Goal: Information Seeking & Learning: Learn about a topic

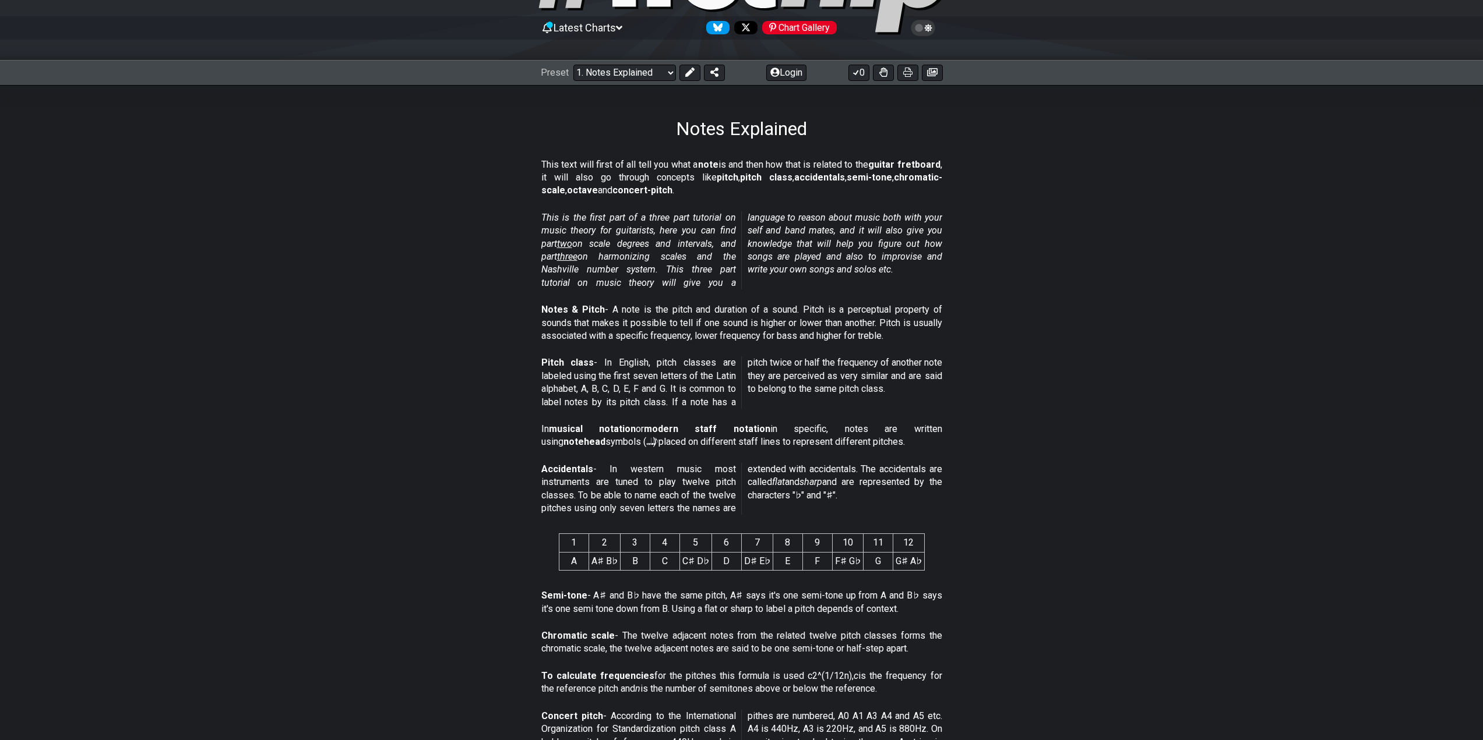
scroll to position [202, 0]
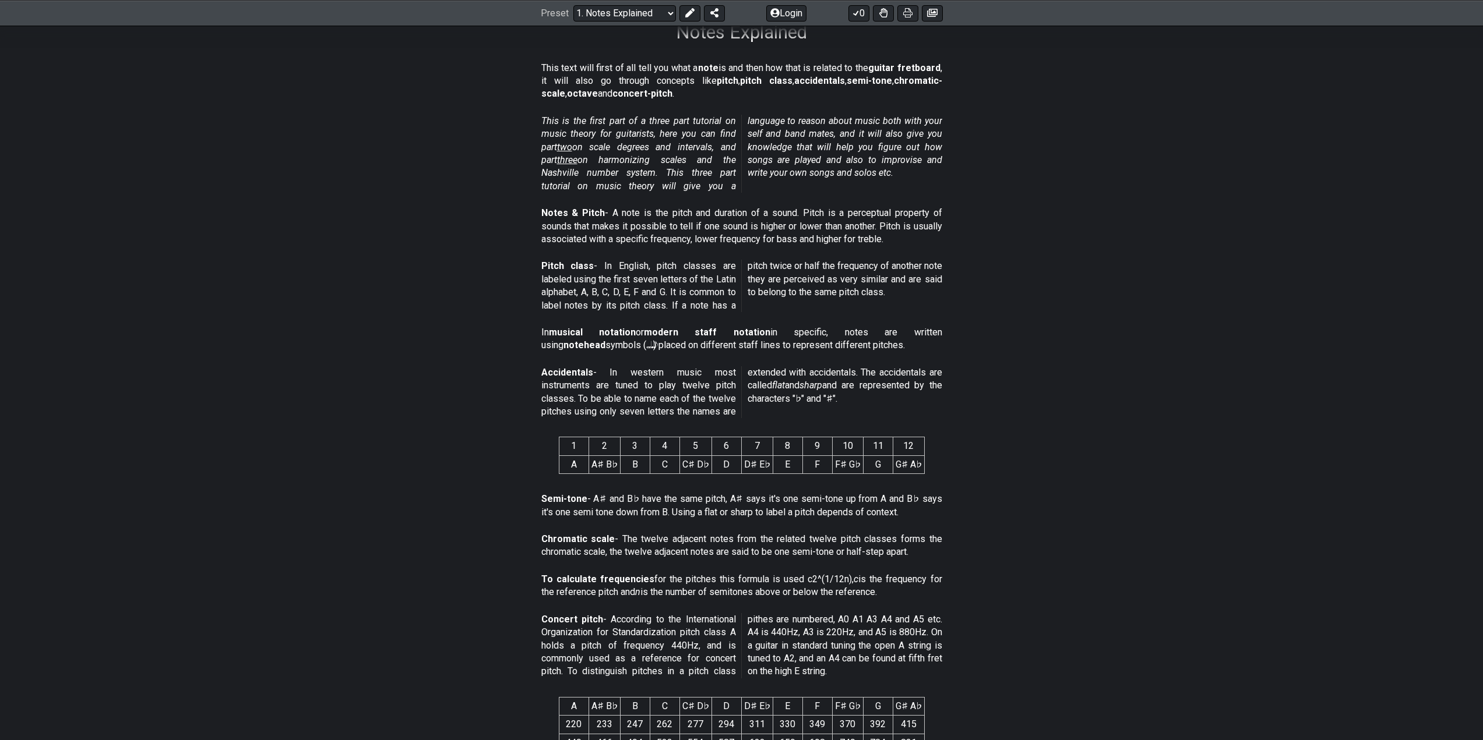
drag, startPoint x: 538, startPoint y: 373, endPoint x: 757, endPoint y: 411, distance: 222.9
click at [822, 411] on section "Accidentals - In western music most instruments are tuned to play twelve pitch …" at bounding box center [741, 395] width 1483 height 66
drag, startPoint x: 739, startPoint y: 411, endPoint x: 602, endPoint y: 392, distance: 138.7
click at [604, 393] on span "Accidentals - In western music most instruments are tuned to play twelve pitch …" at bounding box center [741, 392] width 401 height 52
click at [562, 377] on strong "Accidentals" at bounding box center [567, 372] width 52 height 11
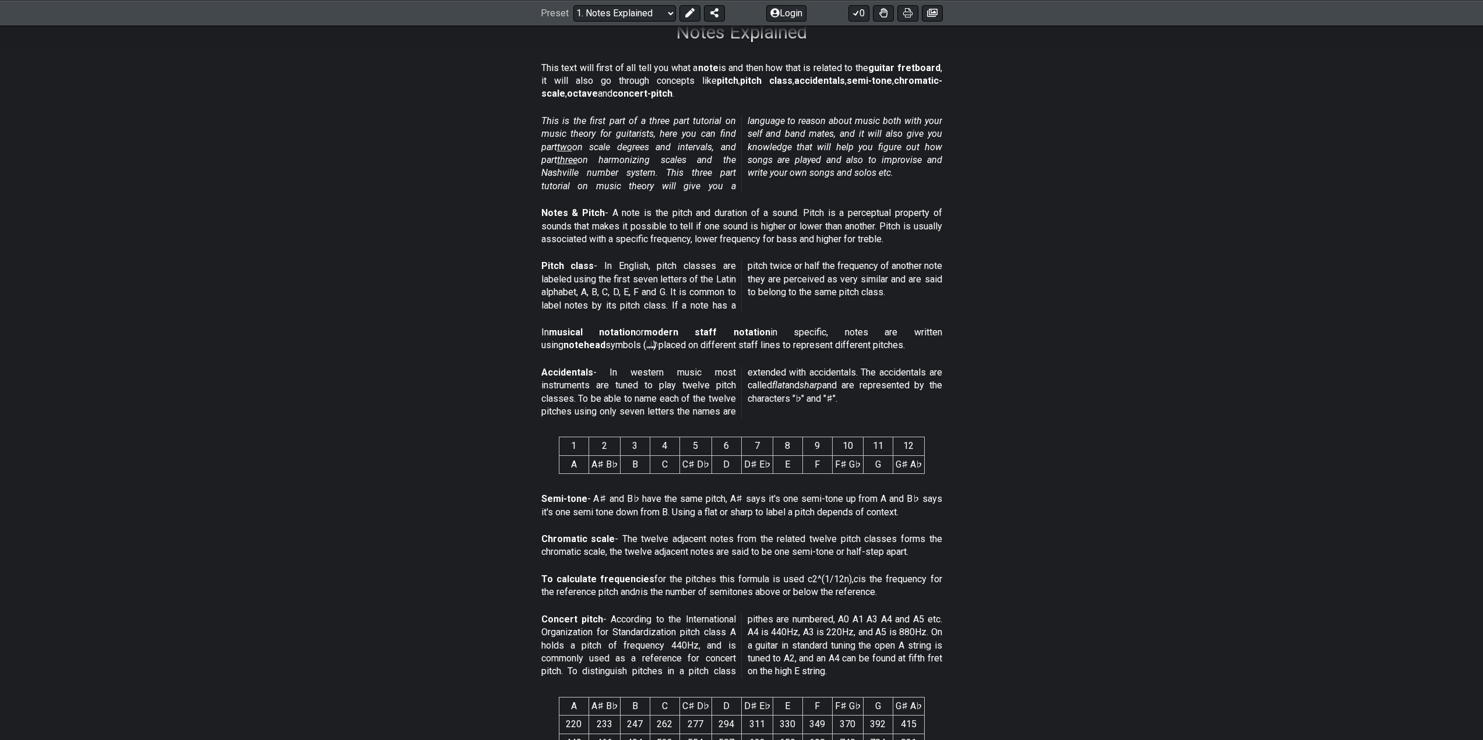
click at [545, 373] on strong "Accidentals" at bounding box center [567, 372] width 52 height 11
drag, startPoint x: 610, startPoint y: 335, endPoint x: 662, endPoint y: 360, distance: 58.1
click at [662, 360] on div "This text will first of all tell you what a note is and then how that is relate…" at bounding box center [741, 647] width 1483 height 1208
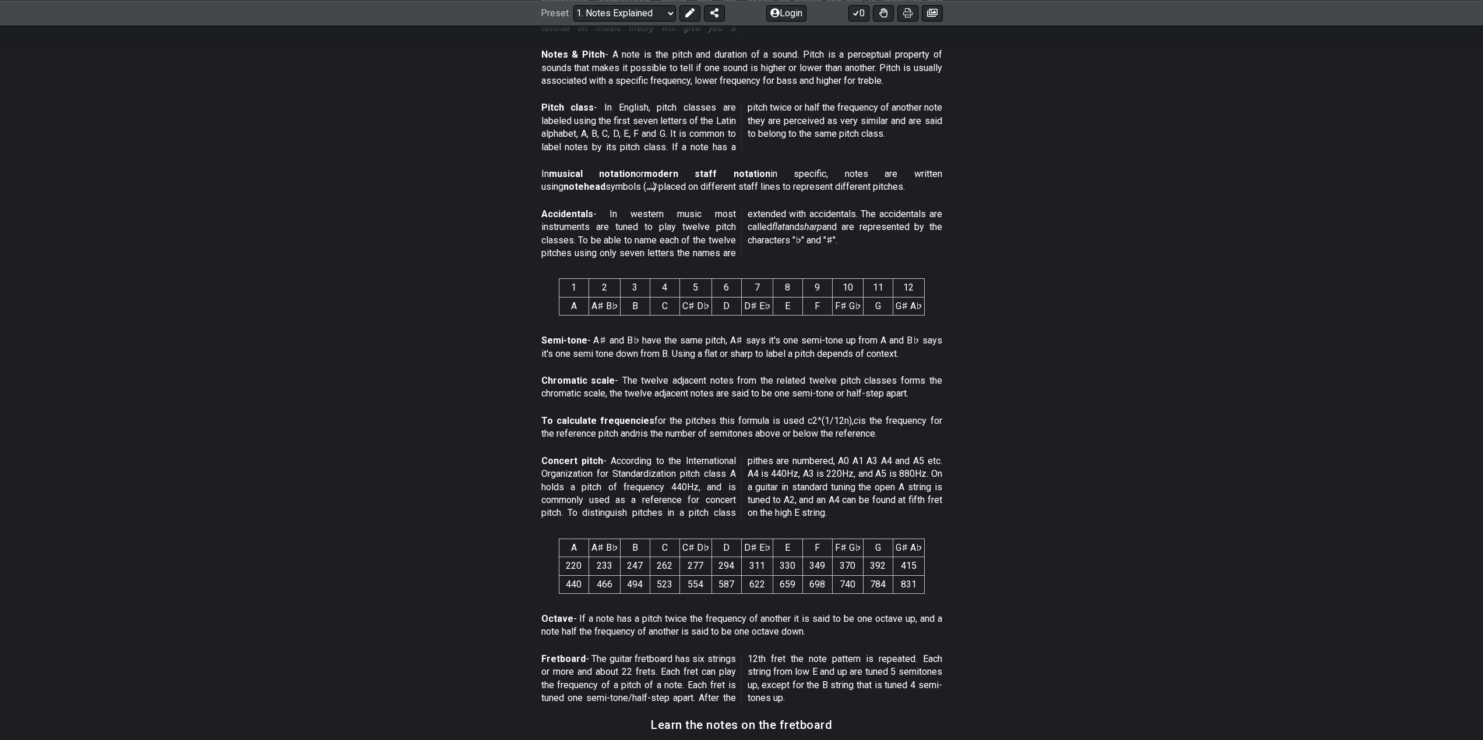
scroll to position [389, 0]
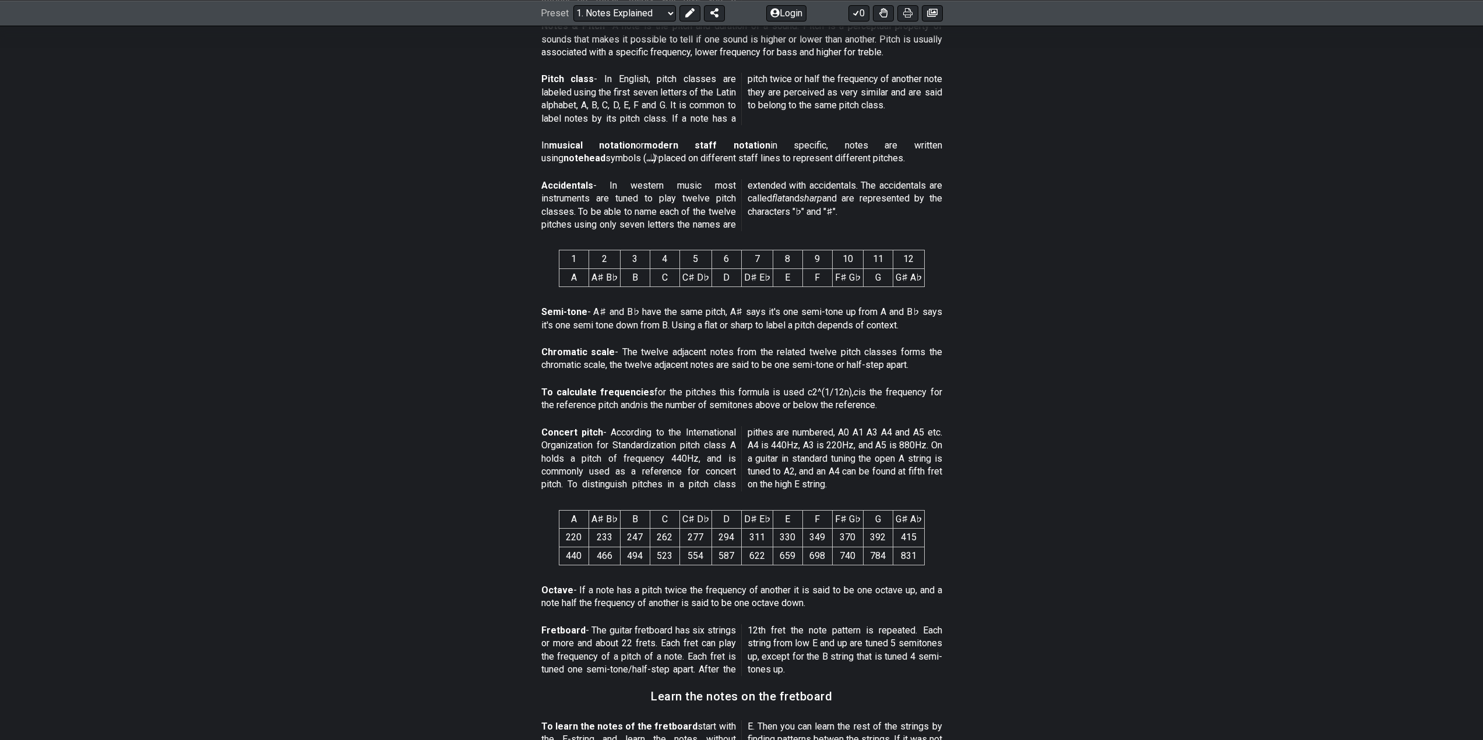
drag, startPoint x: 571, startPoint y: 367, endPoint x: 594, endPoint y: 366, distance: 23.3
click at [594, 366] on p "Chromatic scale - The twelve adjacent notes from the related twelve pitch class…" at bounding box center [741, 359] width 401 height 26
drag, startPoint x: 743, startPoint y: 369, endPoint x: 776, endPoint y: 364, distance: 33.5
click at [776, 364] on p "Chromatic scale - The twelve adjacent notes from the related twelve pitch class…" at bounding box center [741, 359] width 401 height 26
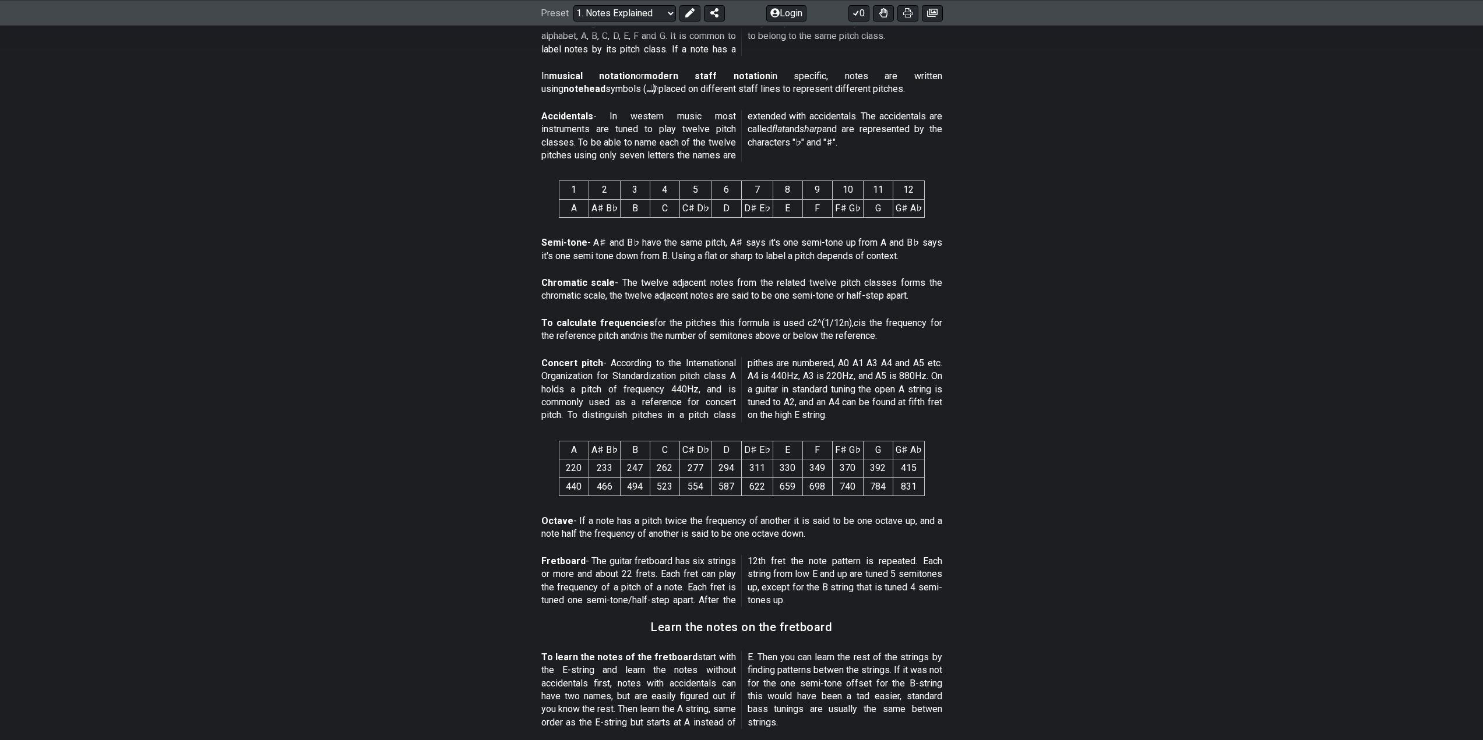
scroll to position [485, 0]
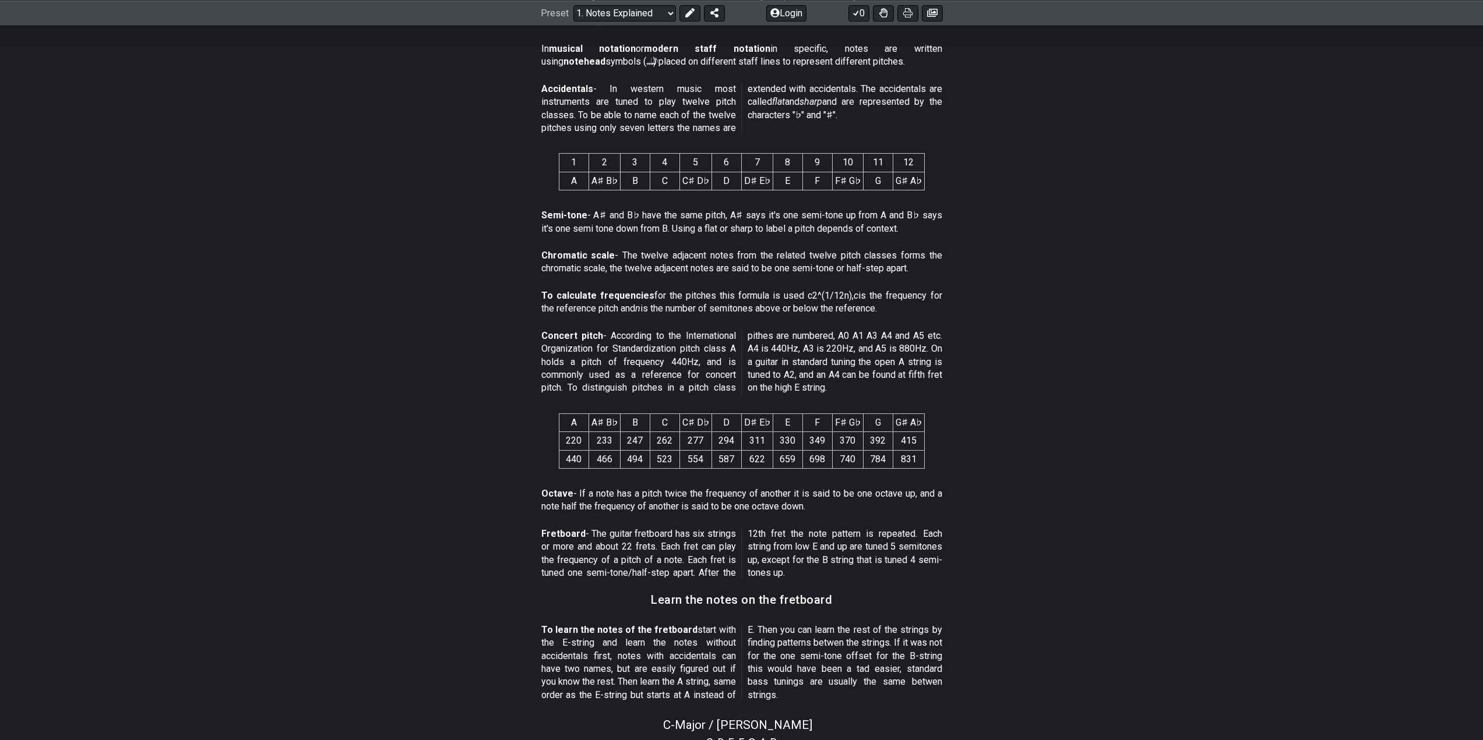
drag, startPoint x: 635, startPoint y: 363, endPoint x: 675, endPoint y: 364, distance: 40.2
click at [675, 364] on p "Concert pitch - According to the International Organization for Standardization…" at bounding box center [741, 362] width 401 height 65
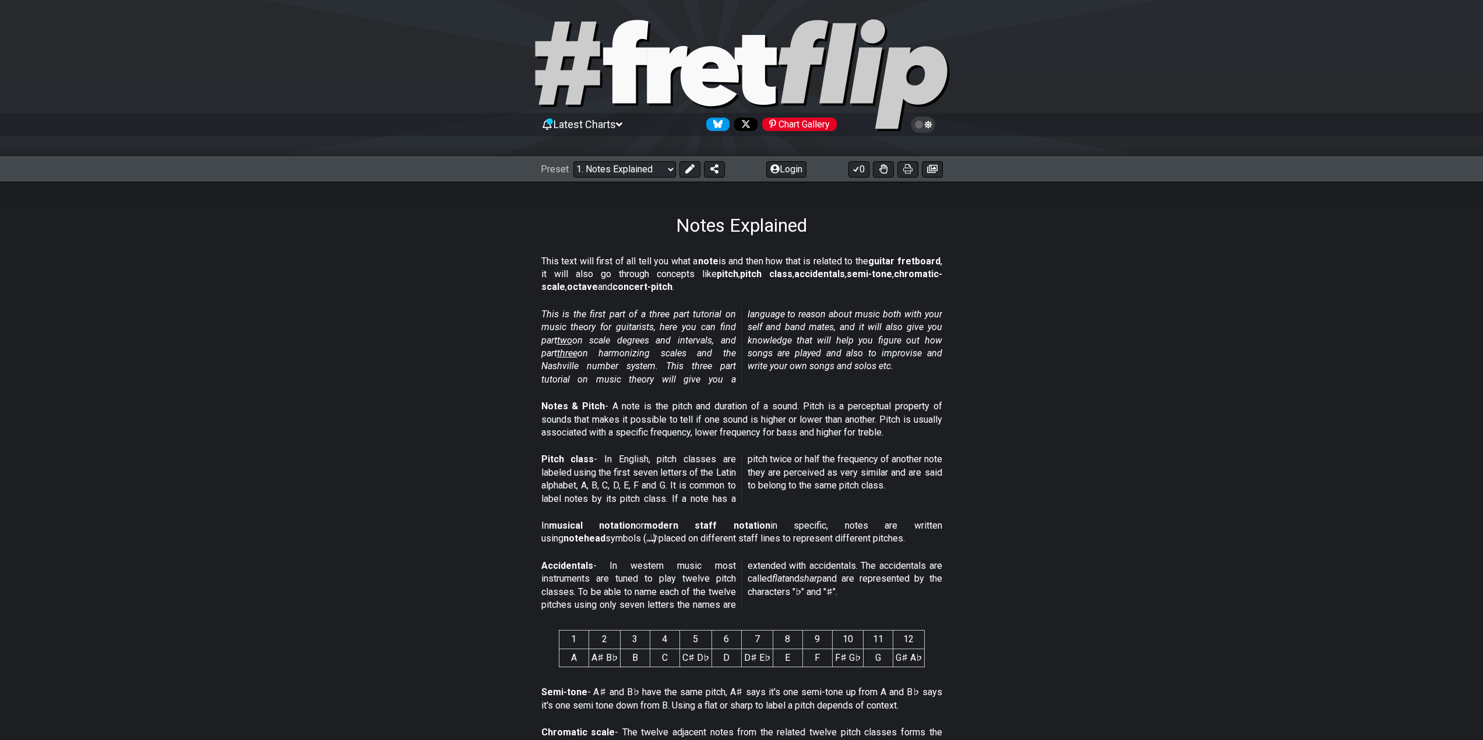
scroll to position [0, 0]
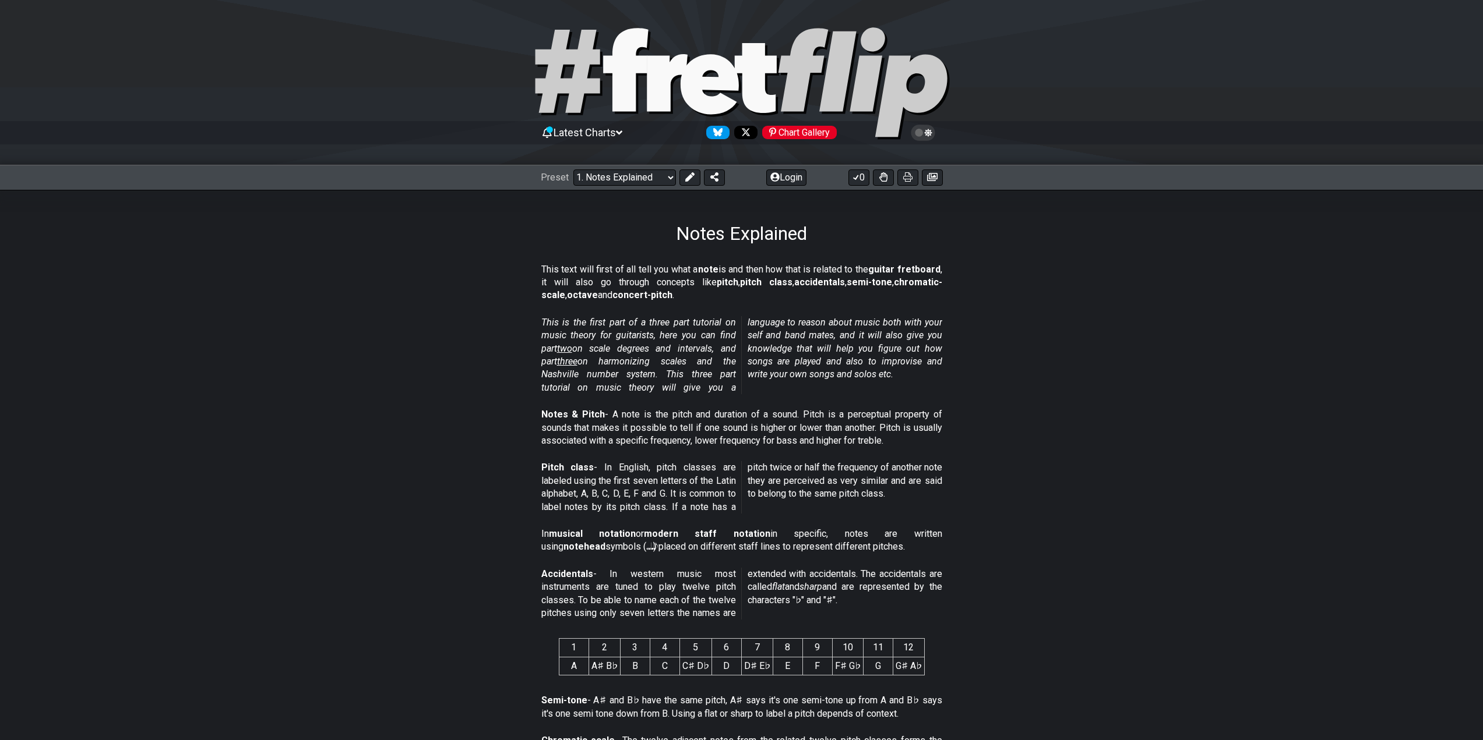
click at [922, 129] on icon at bounding box center [922, 133] width 10 height 10
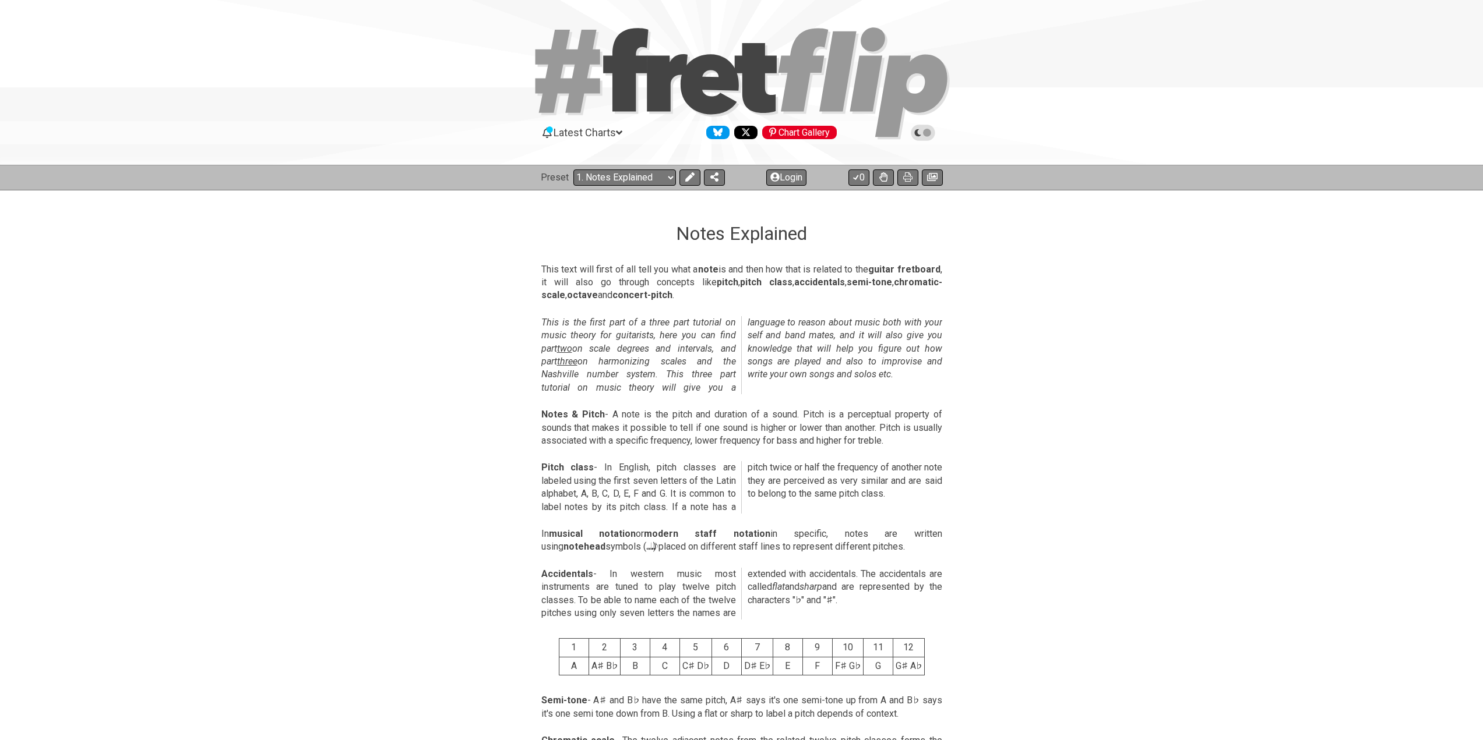
click at [924, 132] on icon at bounding box center [922, 133] width 10 height 10
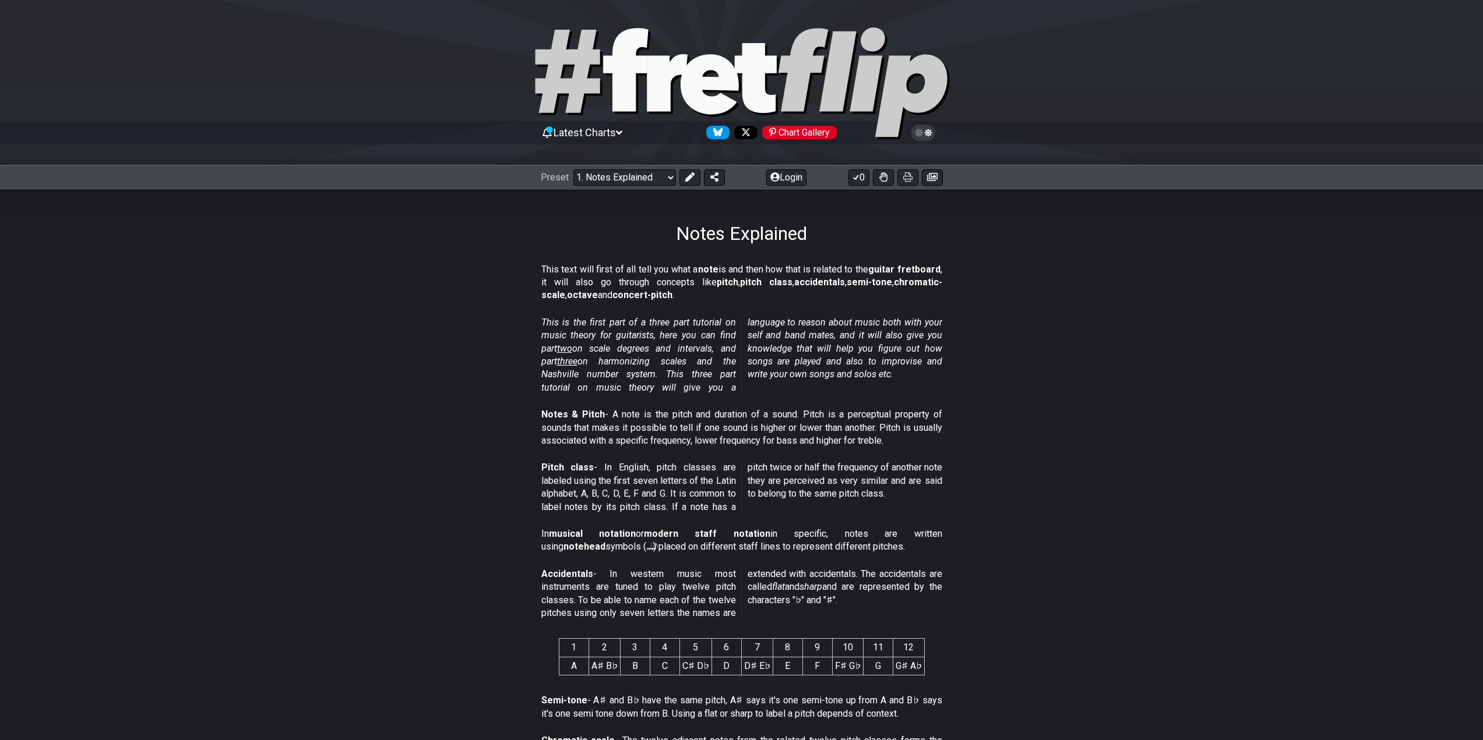
click at [647, 129] on div "Latest Charts Chart Gallery" at bounding box center [742, 132] width 402 height 19
click at [613, 129] on span "Latest Charts" at bounding box center [584, 132] width 62 height 12
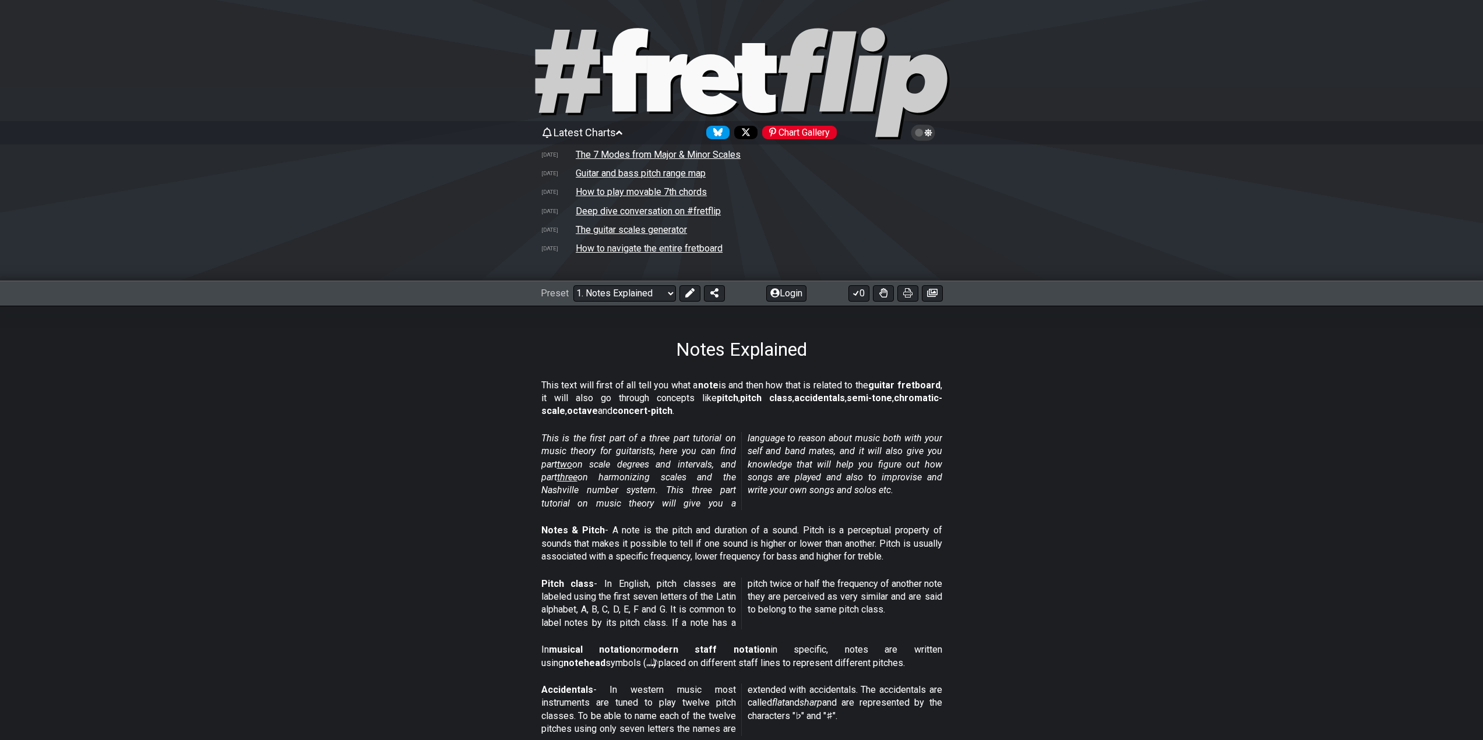
click at [616, 131] on span "Latest Charts" at bounding box center [584, 132] width 62 height 12
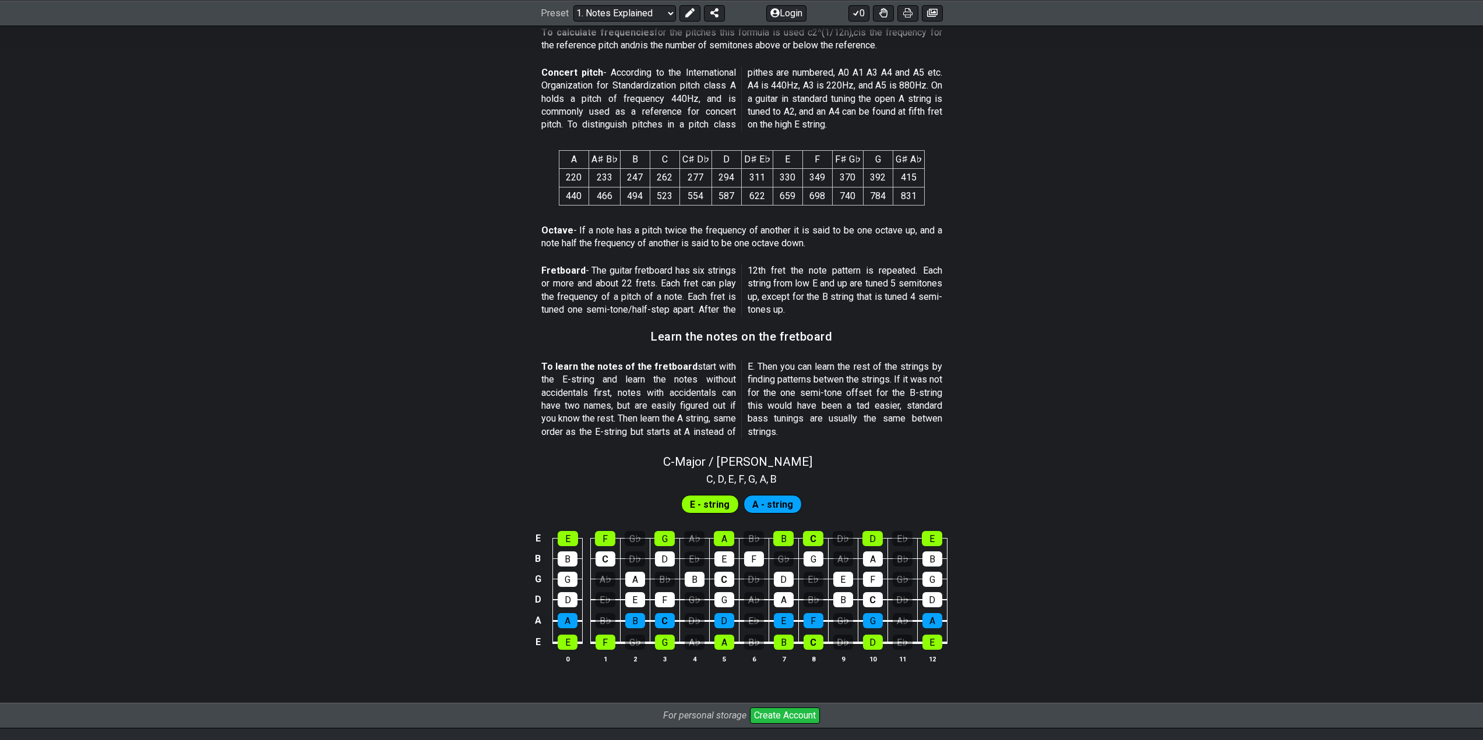
scroll to position [777, 0]
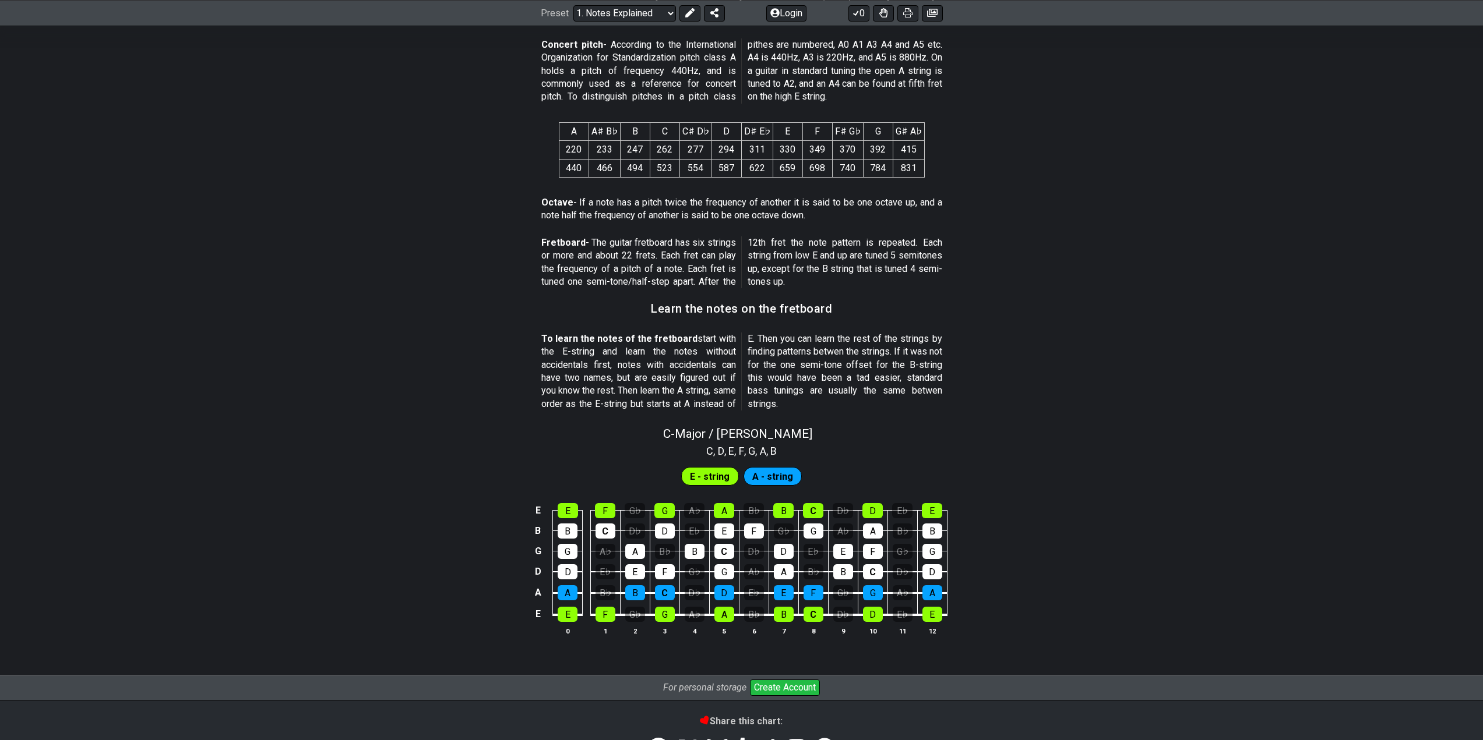
click at [568, 366] on p "To learn the notes of the fretboard start with the E-string and learn the notes…" at bounding box center [741, 372] width 401 height 78
click at [608, 530] on div "C" at bounding box center [605, 531] width 20 height 15
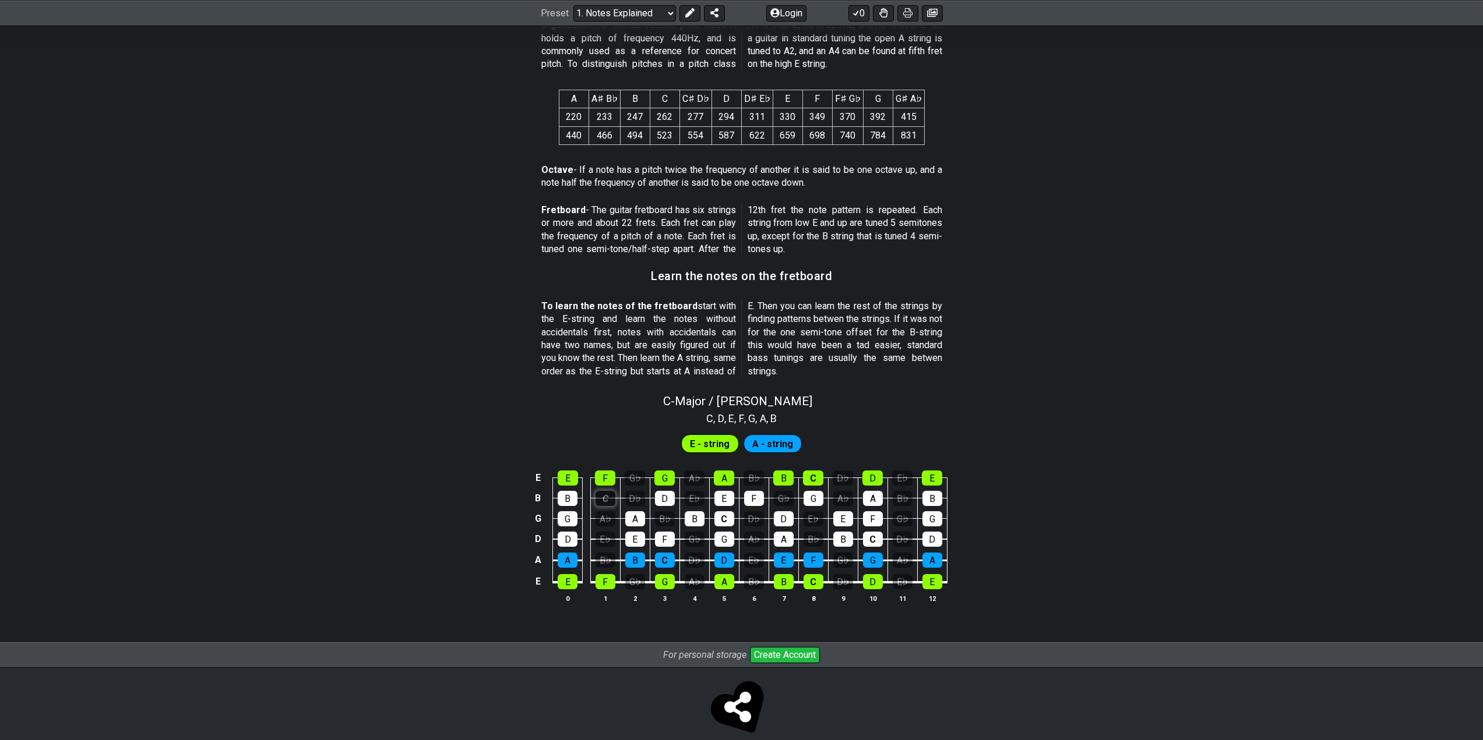
scroll to position [827, 0]
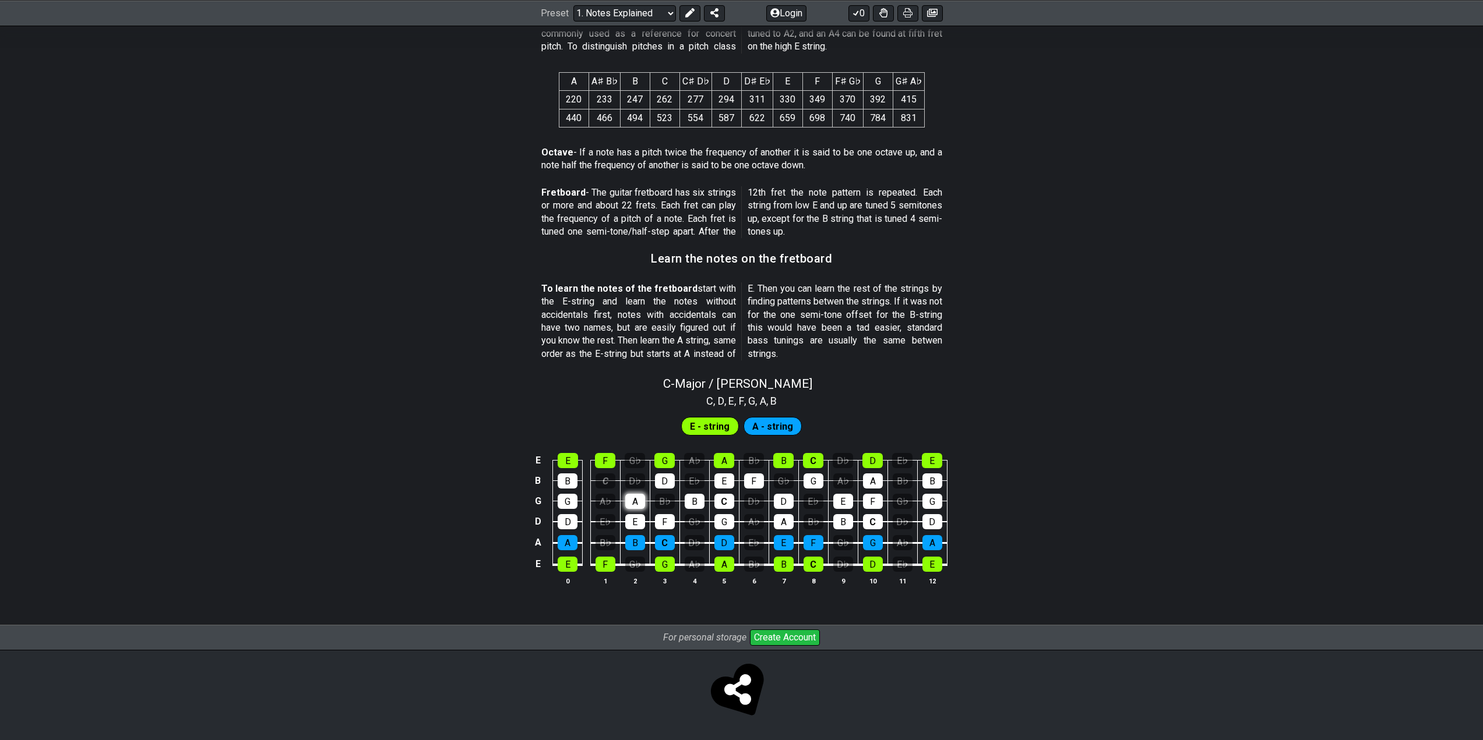
click at [634, 505] on div "A" at bounding box center [635, 501] width 20 height 15
click at [635, 502] on div "A" at bounding box center [635, 501] width 20 height 15
click at [604, 483] on div "C" at bounding box center [605, 481] width 20 height 15
click at [566, 478] on div "B" at bounding box center [567, 481] width 20 height 15
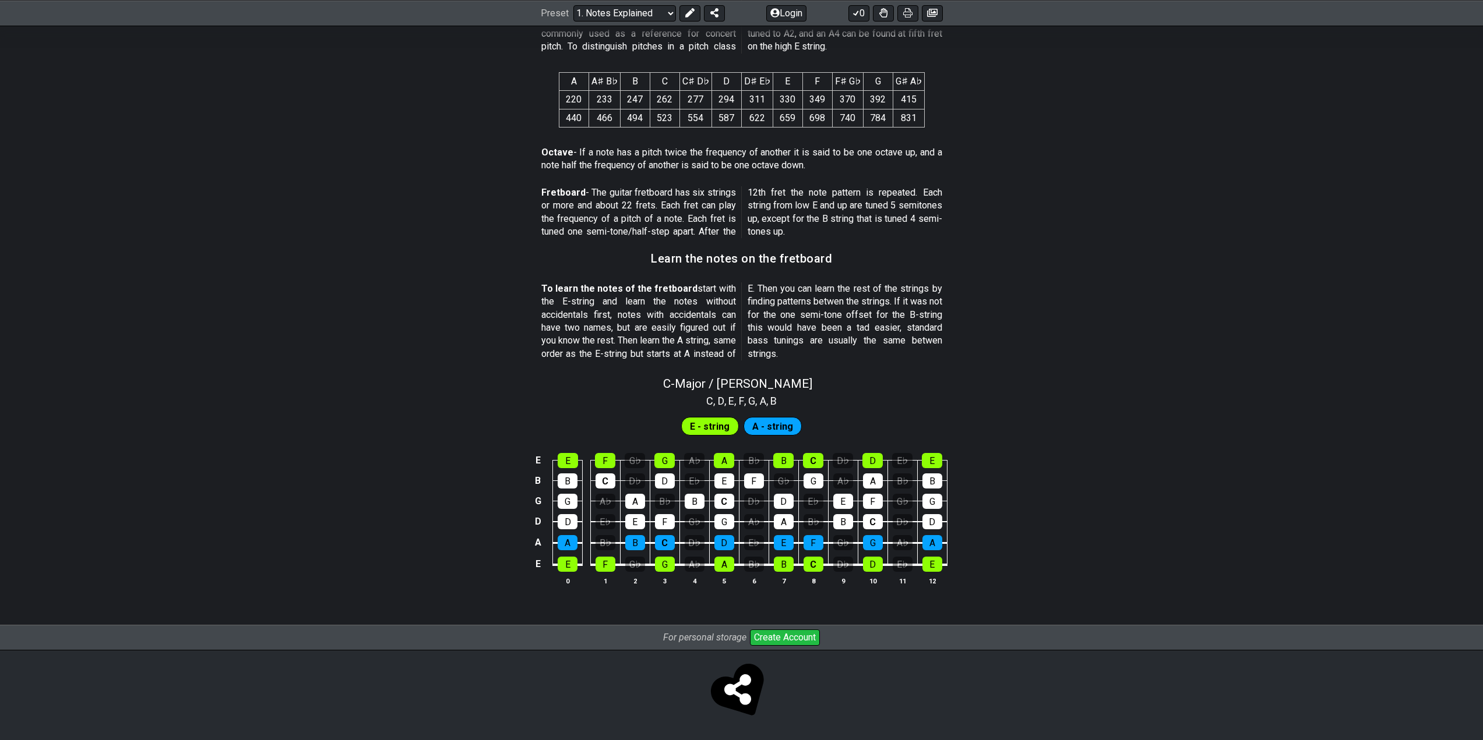
click at [721, 424] on span "E - string" at bounding box center [710, 426] width 40 height 17
click at [758, 430] on span "A - string" at bounding box center [772, 426] width 41 height 17
click at [708, 424] on span "E - string" at bounding box center [710, 426] width 40 height 17
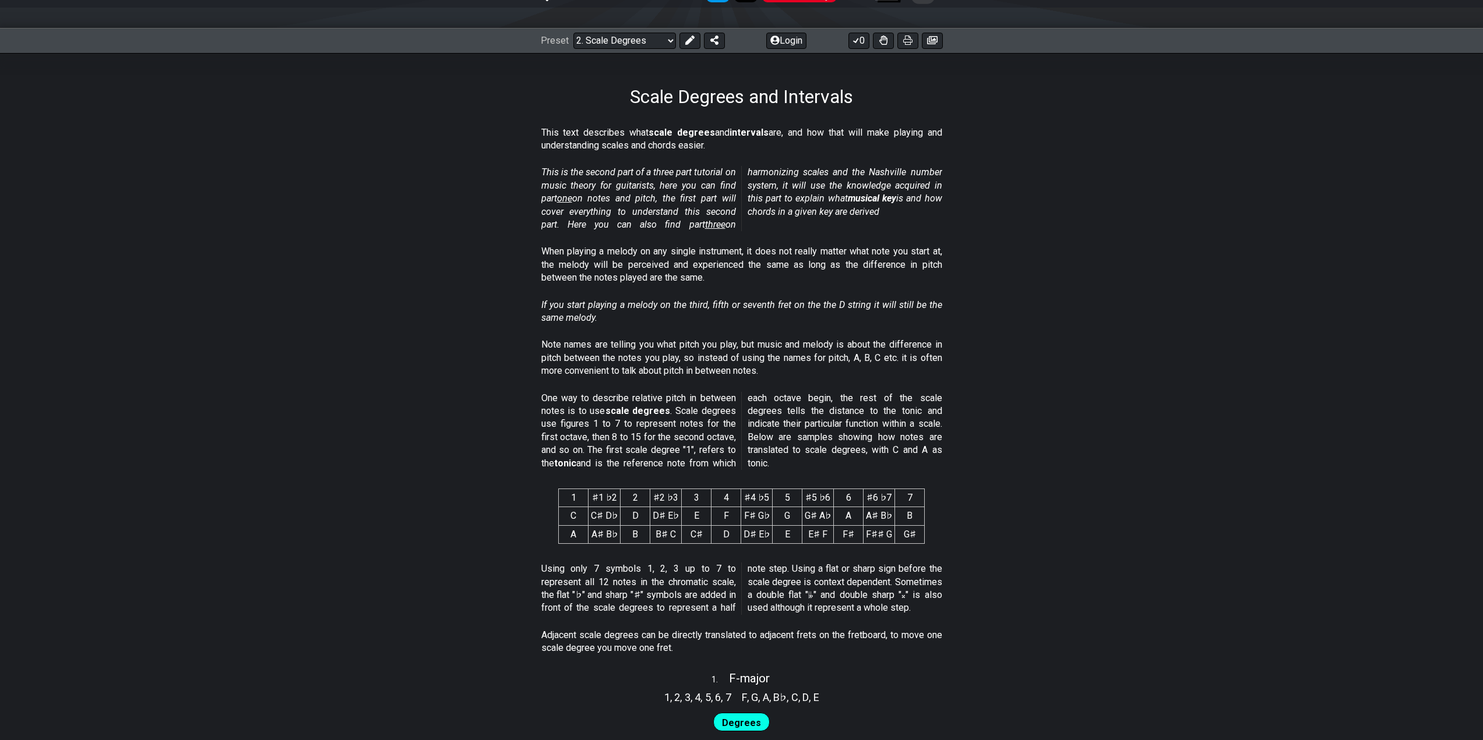
scroll to position [194, 0]
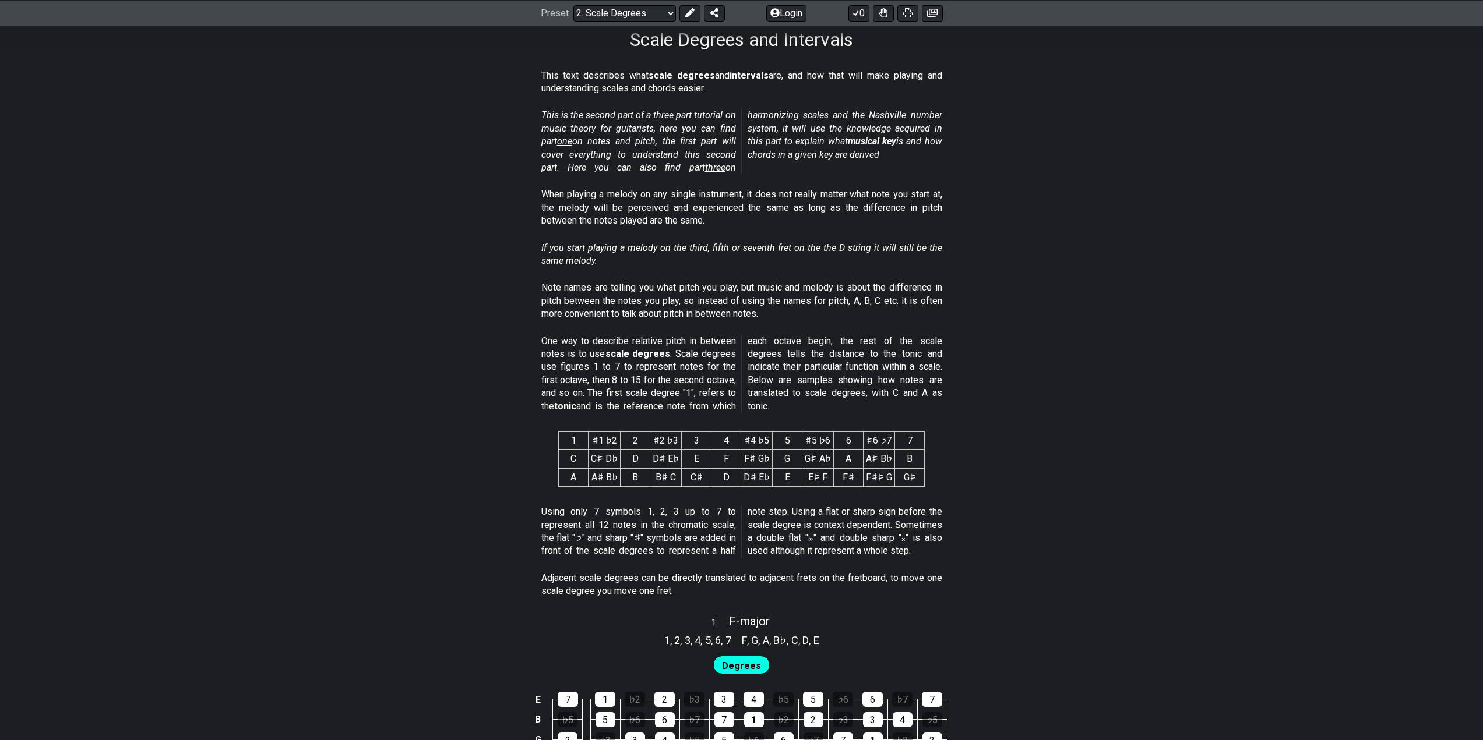
drag, startPoint x: 549, startPoint y: 337, endPoint x: 616, endPoint y: 401, distance: 93.1
click at [616, 401] on p "One way to describe relative pitch in between notes is to use scale degrees . S…" at bounding box center [741, 374] width 401 height 78
click at [617, 401] on p "One way to describe relative pitch in between notes is to use scale degrees . S…" at bounding box center [741, 374] width 401 height 78
drag, startPoint x: 617, startPoint y: 401, endPoint x: 595, endPoint y: 402, distance: 22.1
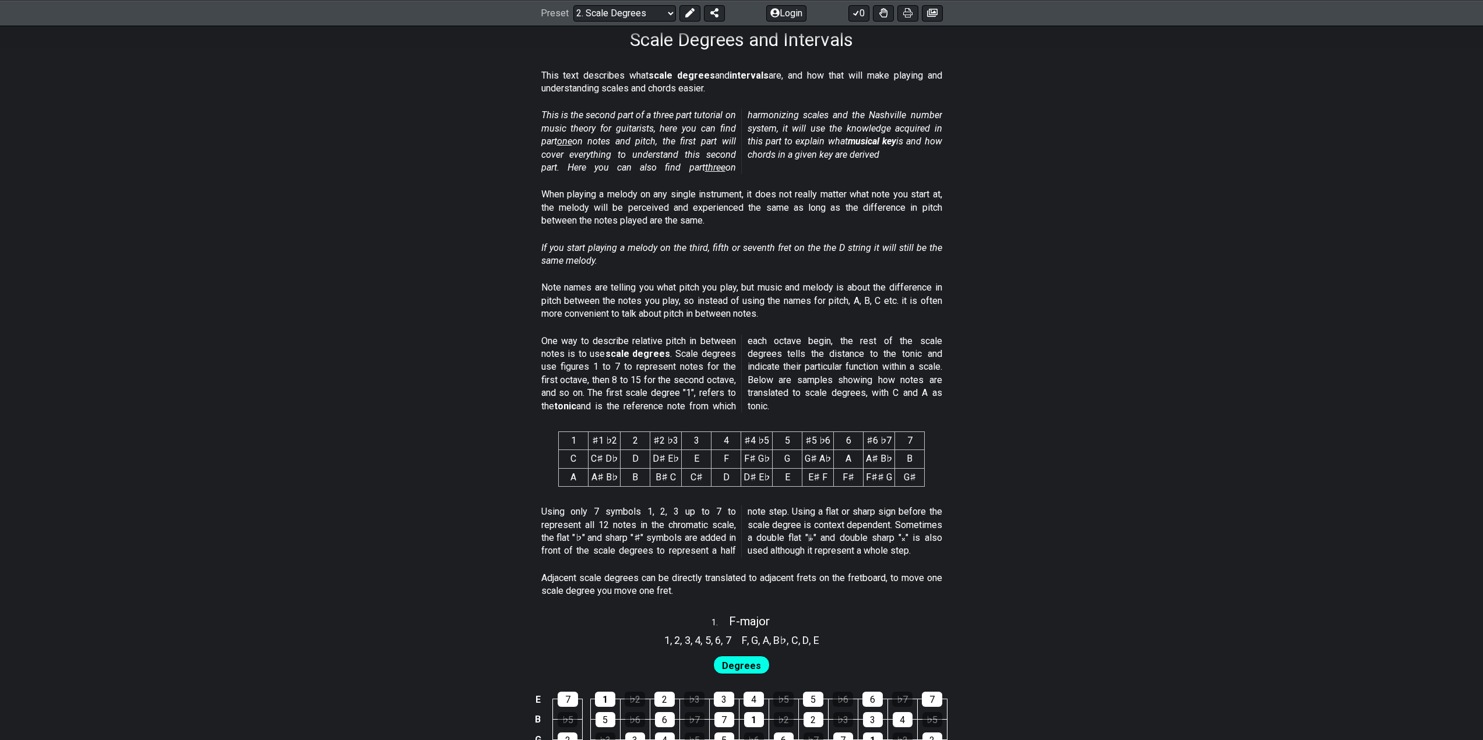
click at [595, 402] on p "One way to describe relative pitch in between notes is to use scale degrees . S…" at bounding box center [741, 374] width 401 height 78
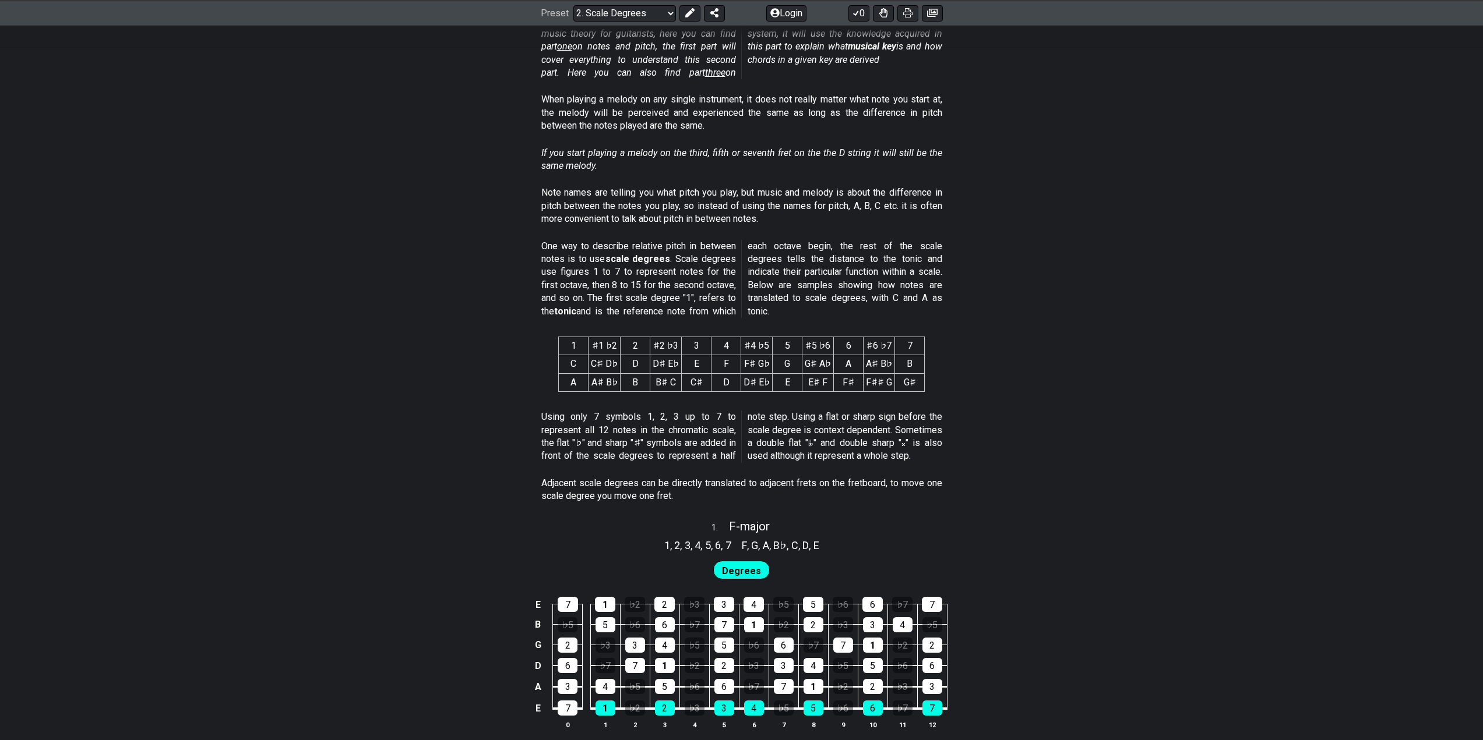
scroll to position [291, 0]
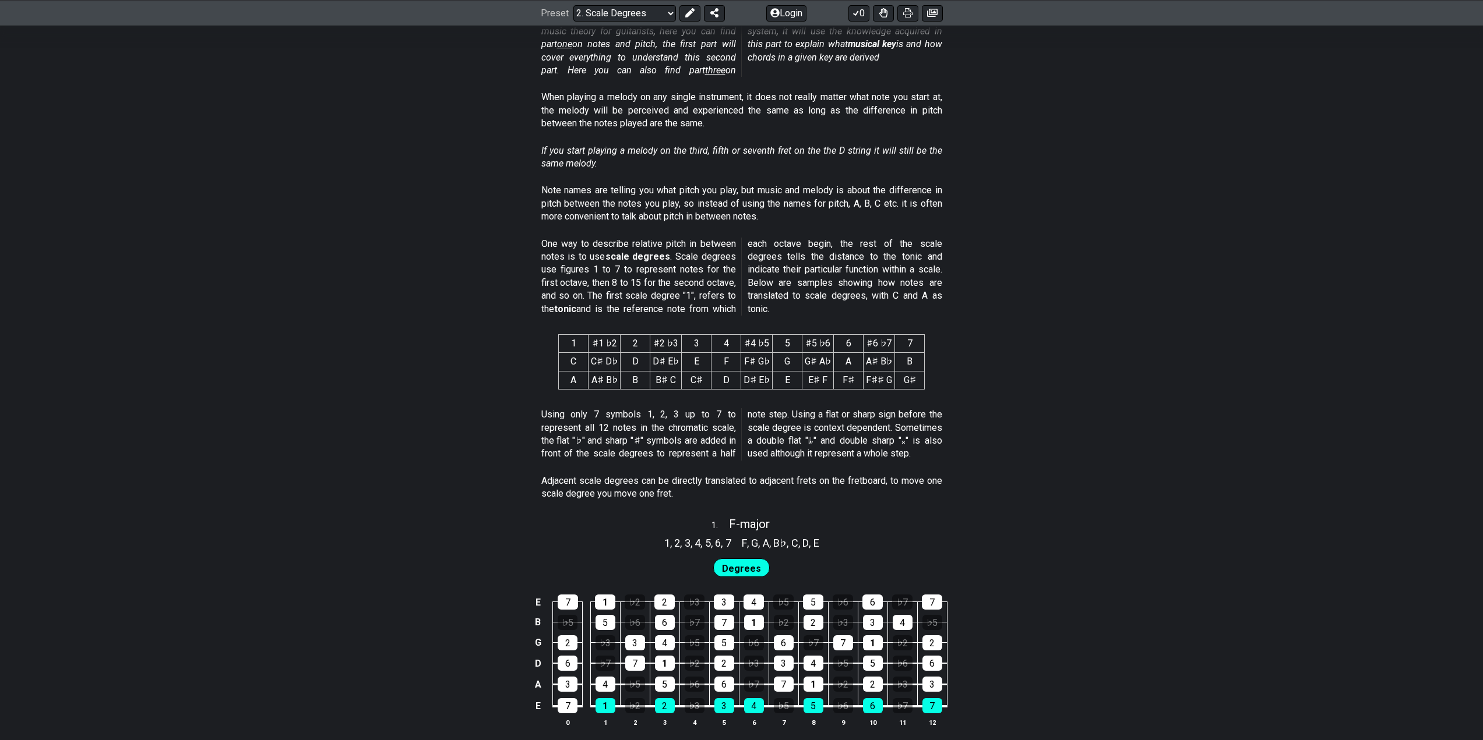
drag, startPoint x: 566, startPoint y: 483, endPoint x: 579, endPoint y: 484, distance: 12.8
click at [579, 484] on p "Adjacent scale degrees can be directly translated to adjacent frets on the fret…" at bounding box center [741, 488] width 401 height 26
click at [552, 489] on p "Adjacent scale degrees can be directly translated to adjacent frets on the fret…" at bounding box center [741, 488] width 401 height 26
click at [560, 482] on p "Adjacent scale degrees can be directly translated to adjacent frets on the fret…" at bounding box center [741, 488] width 401 height 26
drag, startPoint x: 561, startPoint y: 481, endPoint x: 709, endPoint y: 463, distance: 149.1
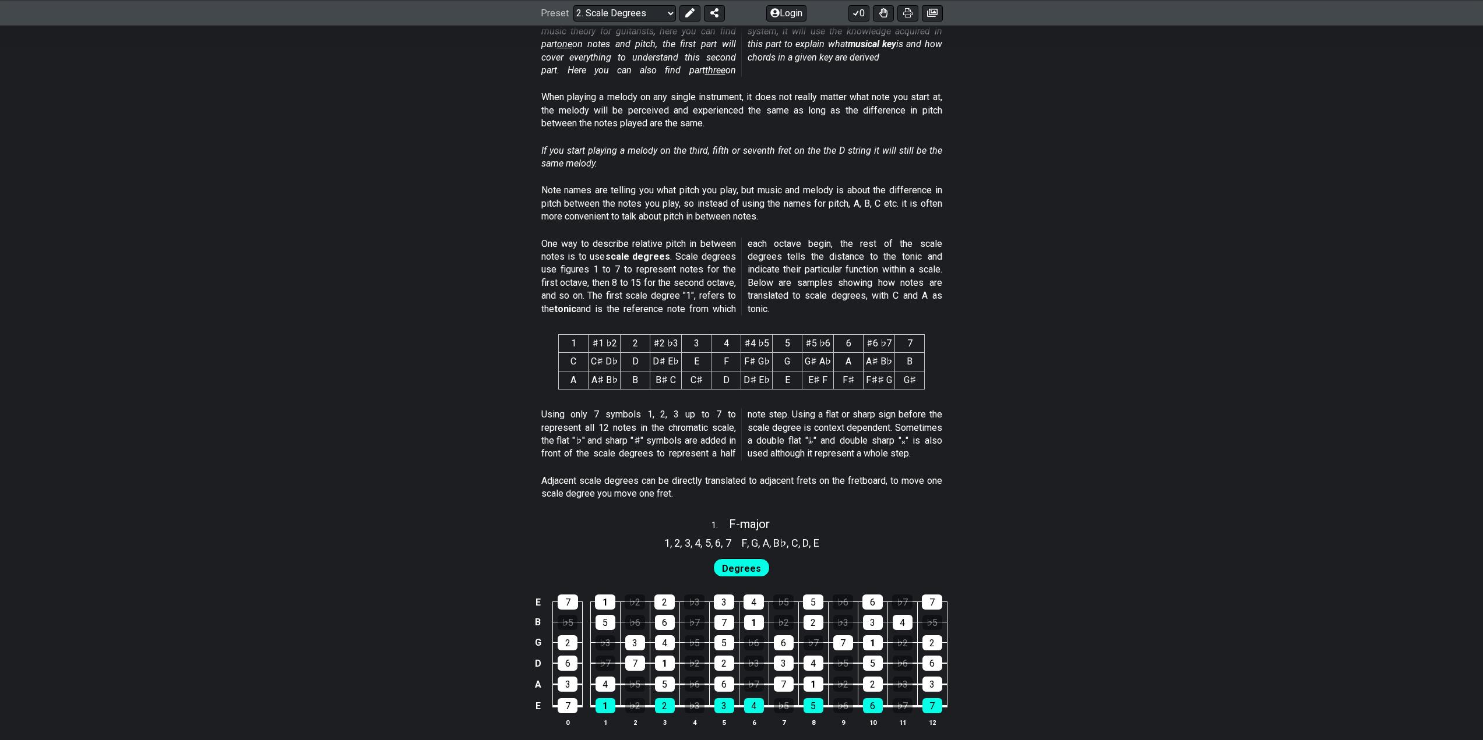
drag, startPoint x: 648, startPoint y: 490, endPoint x: 564, endPoint y: 484, distance: 84.1
click at [564, 484] on p "Adjacent scale degrees can be directly translated to adjacent frets on the fret…" at bounding box center [741, 488] width 401 height 26
click at [564, 482] on p "Adjacent scale degrees can be directly translated to adjacent frets on the fret…" at bounding box center [741, 488] width 401 height 26
click at [279, 256] on section "One way to describe relative pitch in between notes is to use scale degrees . S…" at bounding box center [741, 279] width 1483 height 92
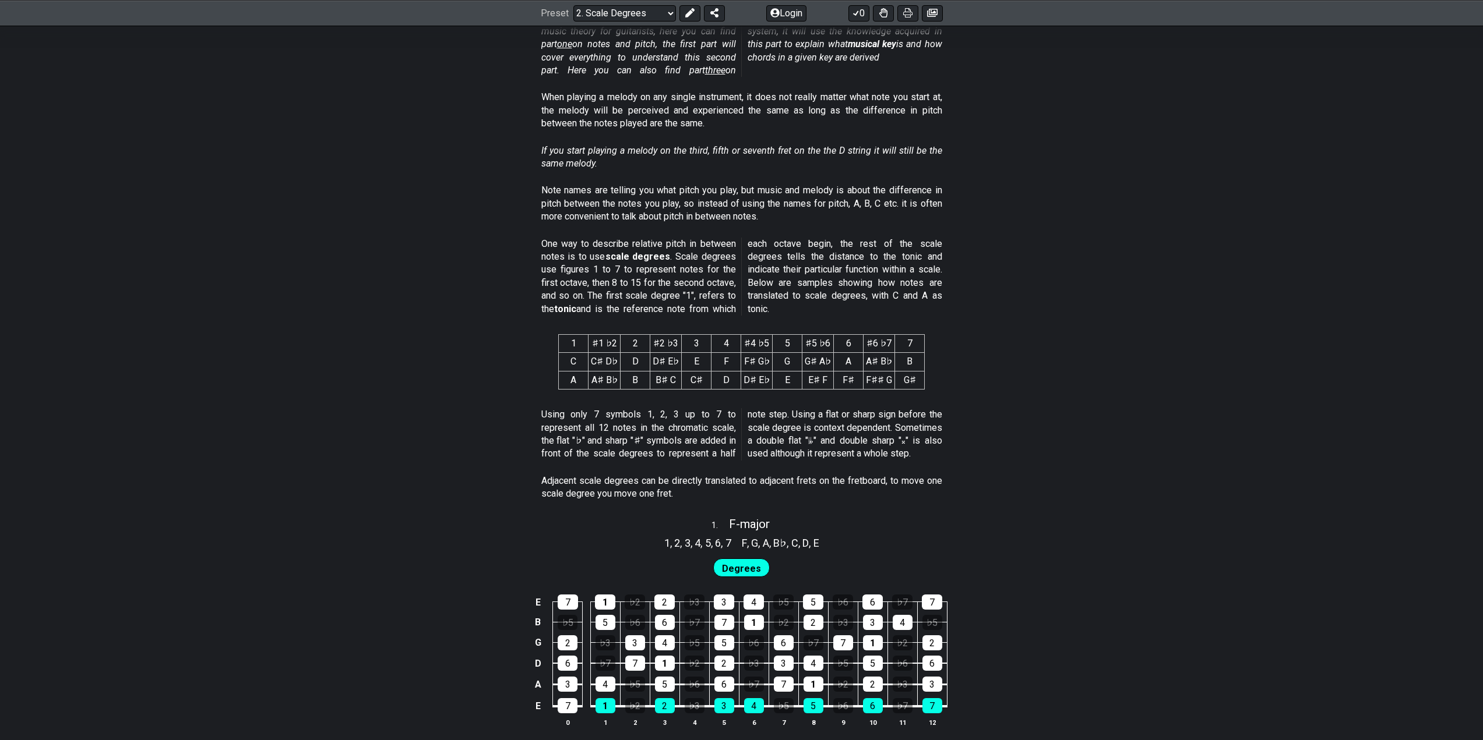
drag, startPoint x: 781, startPoint y: 289, endPoint x: 884, endPoint y: 289, distance: 103.1
click at [884, 289] on p "One way to describe relative pitch in between notes is to use scale degrees . S…" at bounding box center [741, 277] width 401 height 78
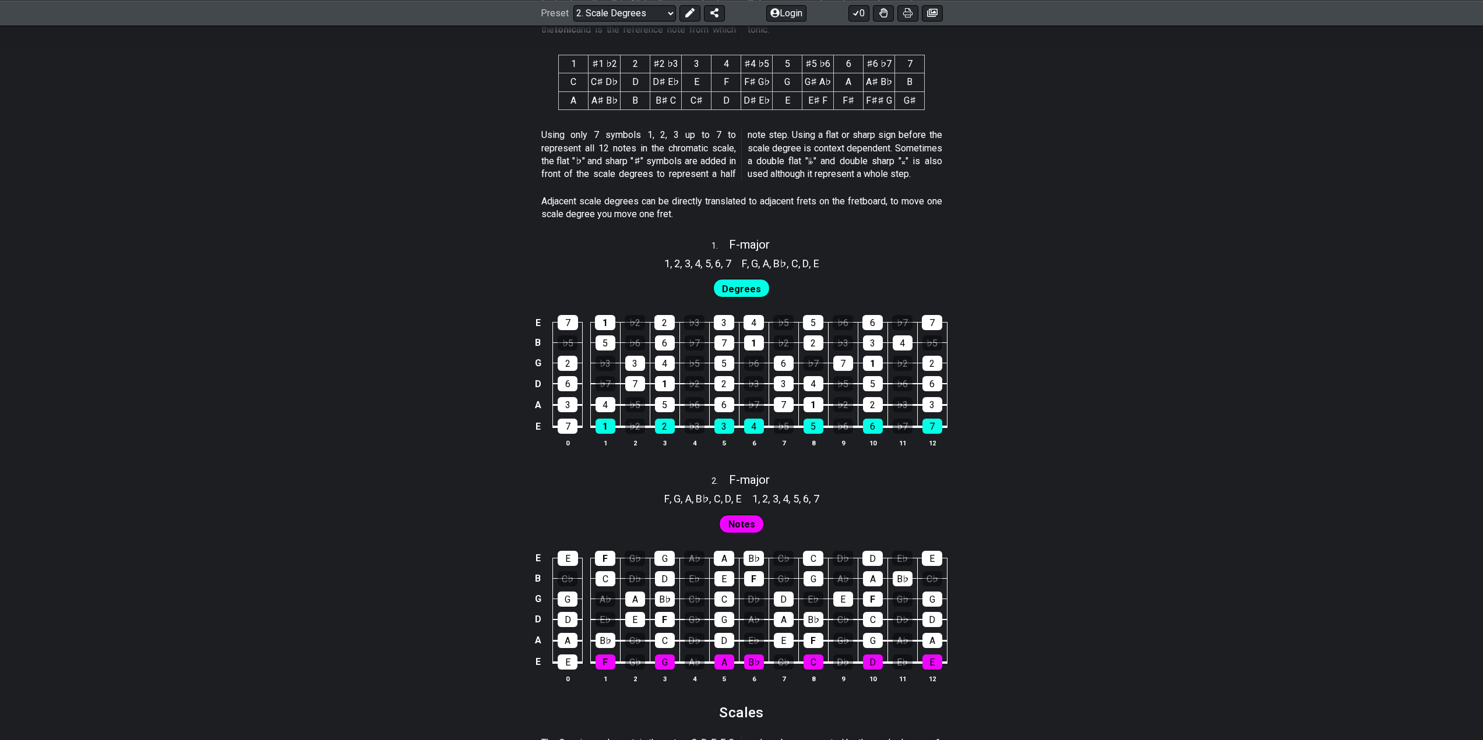
scroll to position [583, 0]
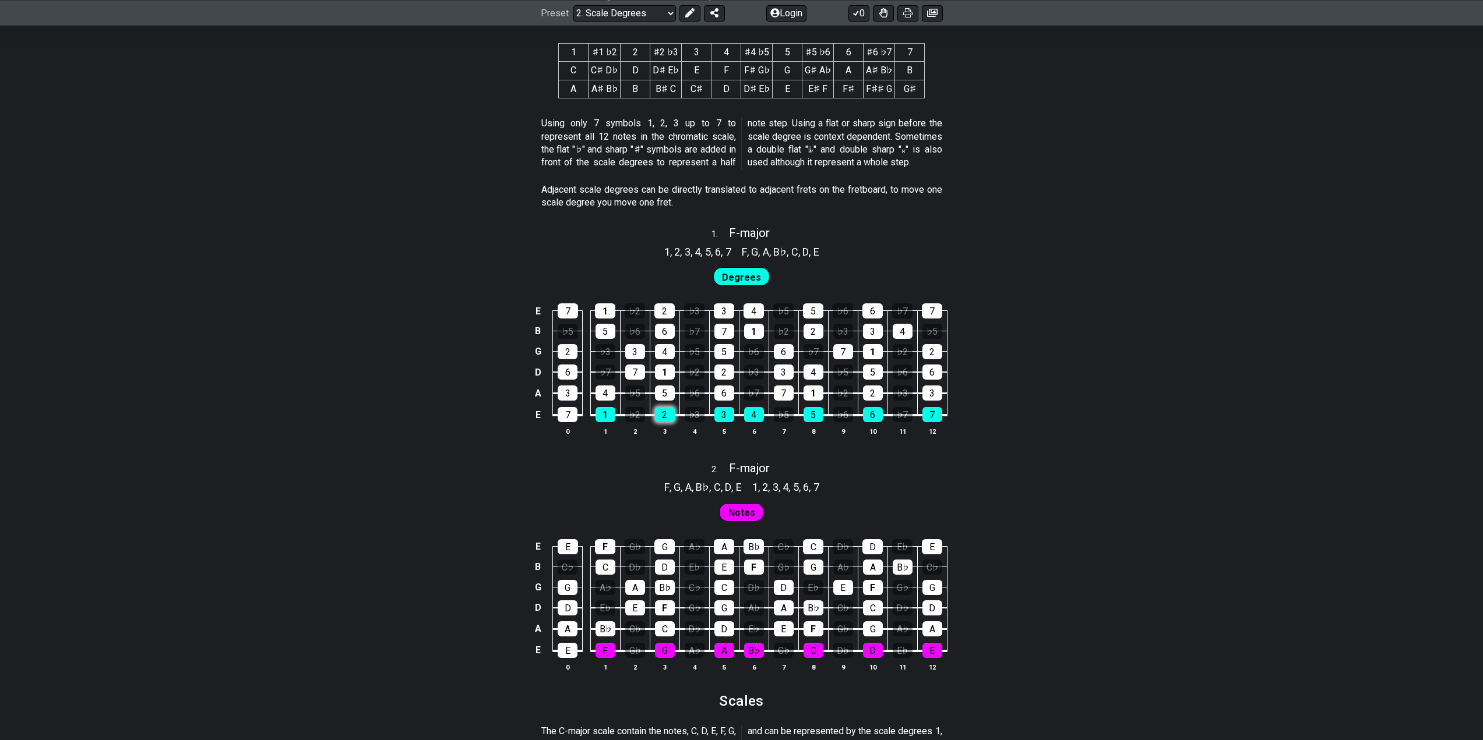
click at [662, 418] on div "2" at bounding box center [665, 414] width 20 height 15
click at [664, 417] on div "2" at bounding box center [665, 414] width 20 height 15
click at [664, 415] on div "2" at bounding box center [665, 414] width 20 height 15
click at [739, 514] on span "Notes" at bounding box center [741, 512] width 27 height 17
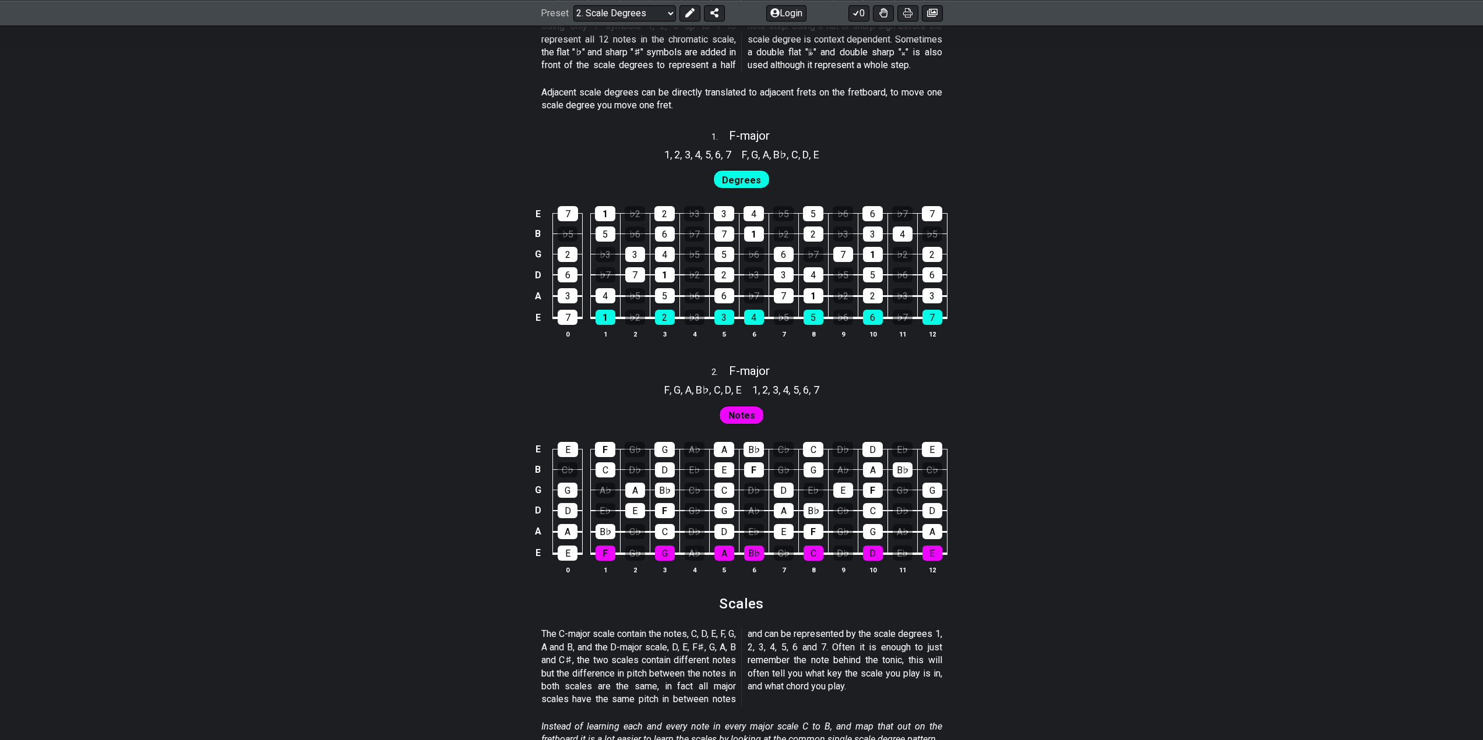
scroll to position [777, 0]
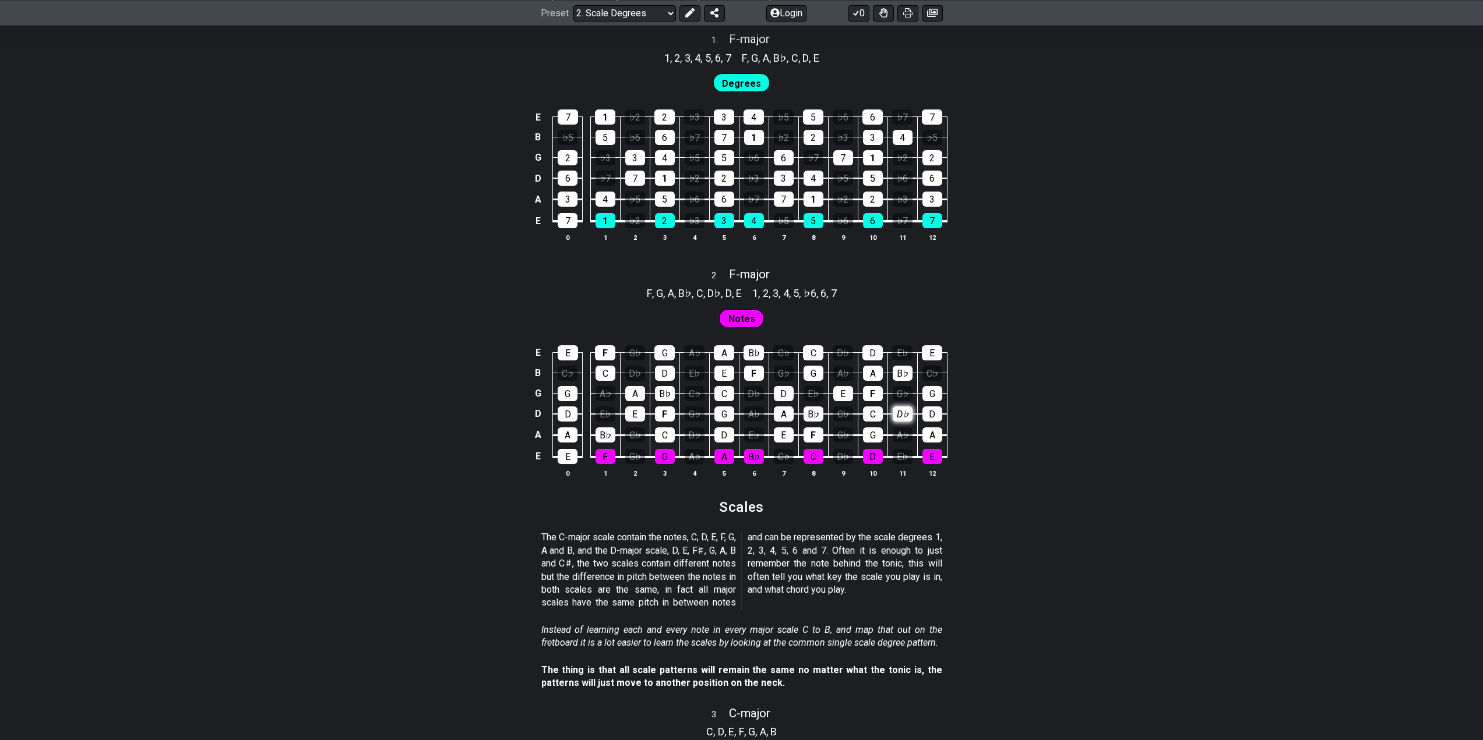
click at [905, 414] on div "D♭" at bounding box center [902, 414] width 20 height 15
click at [904, 414] on div "D♭" at bounding box center [902, 414] width 20 height 15
click at [605, 434] on div "B♭" at bounding box center [605, 435] width 20 height 15
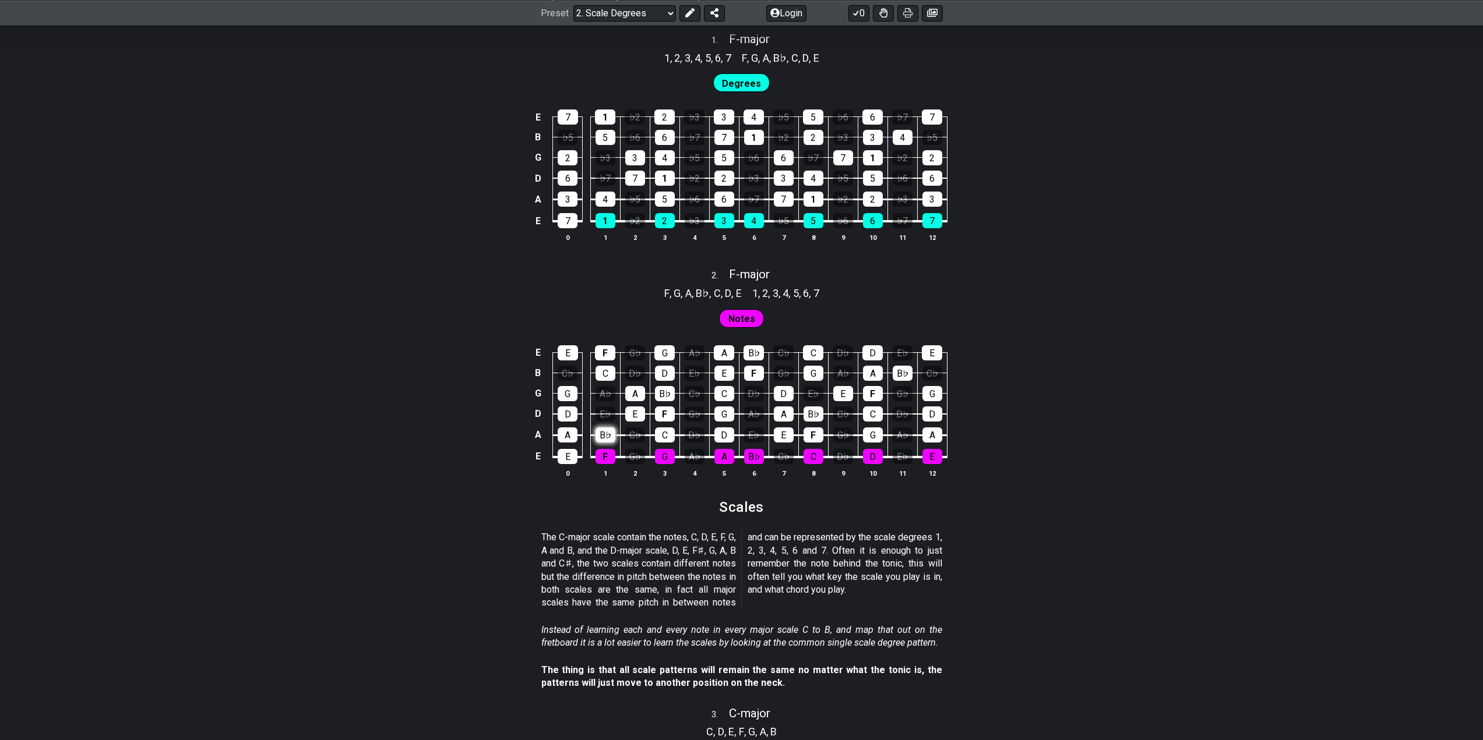
click at [605, 435] on div "B♭" at bounding box center [605, 435] width 20 height 15
click at [605, 437] on div "B♭" at bounding box center [605, 435] width 20 height 15
click at [606, 437] on div "B♭" at bounding box center [605, 435] width 20 height 15
click at [632, 435] on div "C♭" at bounding box center [635, 435] width 20 height 15
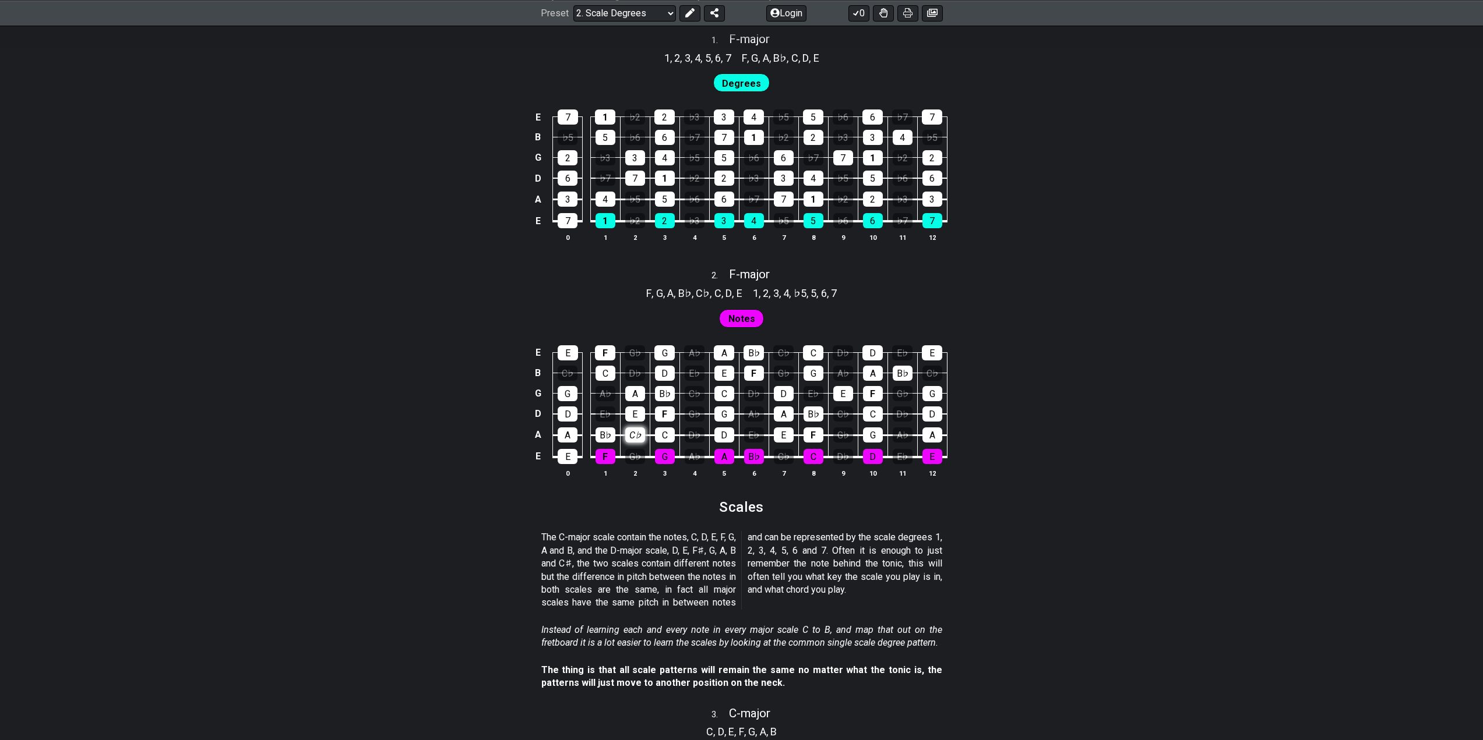
click at [635, 439] on div "C♭" at bounding box center [635, 435] width 20 height 15
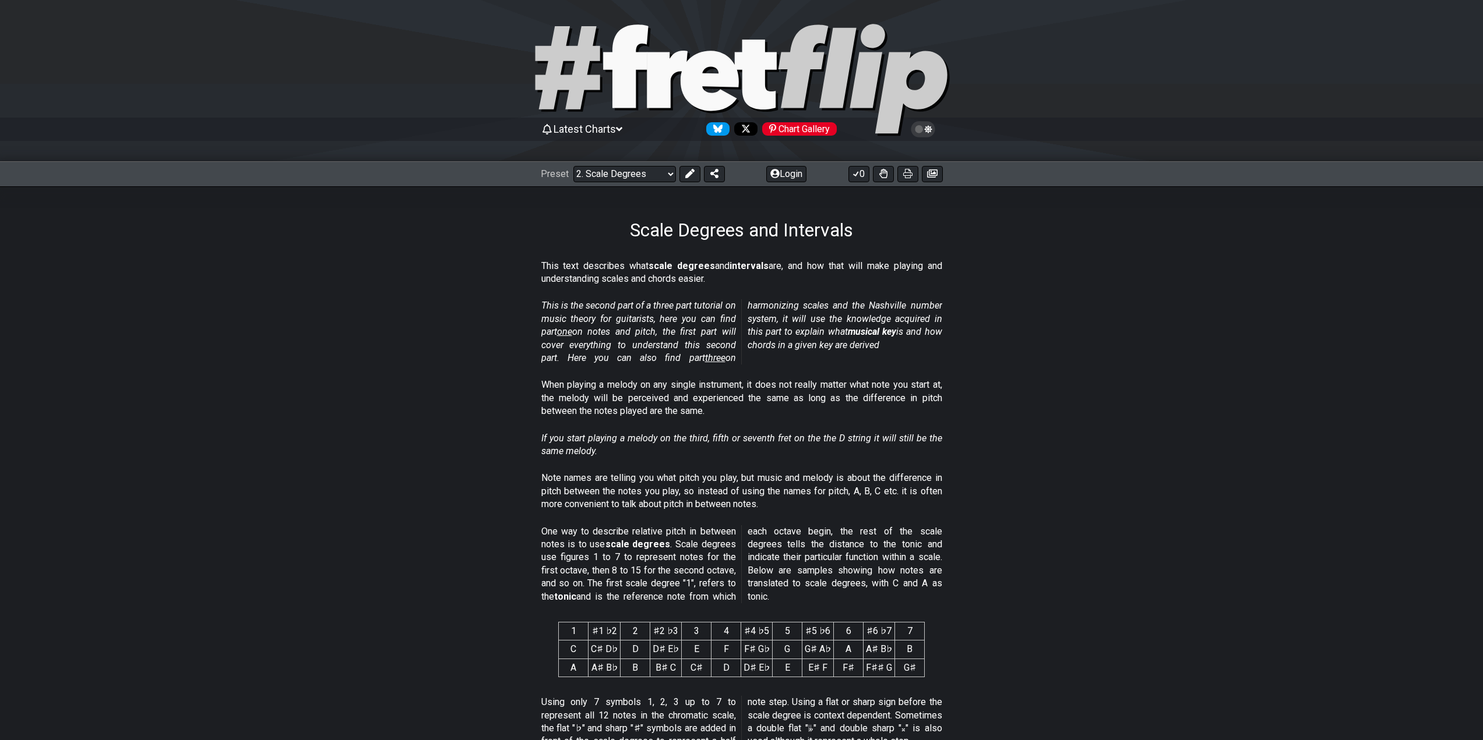
scroll to position [0, 0]
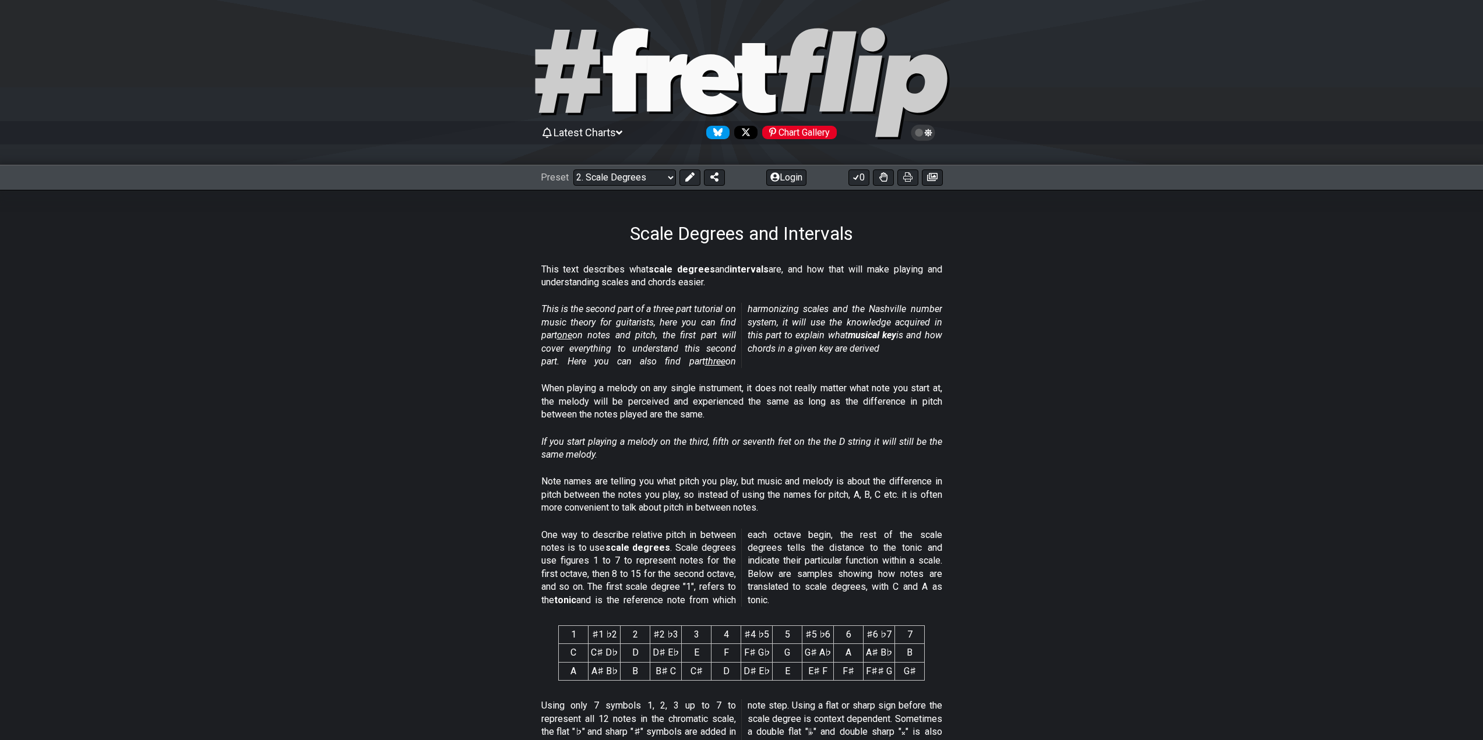
drag, startPoint x: 1082, startPoint y: 280, endPoint x: 1070, endPoint y: 269, distance: 16.1
click at [1082, 279] on section "This text describes what scale degrees and intervals are, and how that will mak…" at bounding box center [741, 279] width 1483 height 40
click at [1093, 329] on section "This is the second part of a three part tutorial on music theory for guitarists…" at bounding box center [741, 337] width 1483 height 79
click at [647, 174] on select "Welcome to #fretflip! Initial Preset Custom Preset Minor Pentatonic Major Penta…" at bounding box center [624, 178] width 103 height 16
click at [648, 175] on select "Welcome to #fretflip! Initial Preset Custom Preset Minor Pentatonic Major Penta…" at bounding box center [624, 178] width 103 height 16
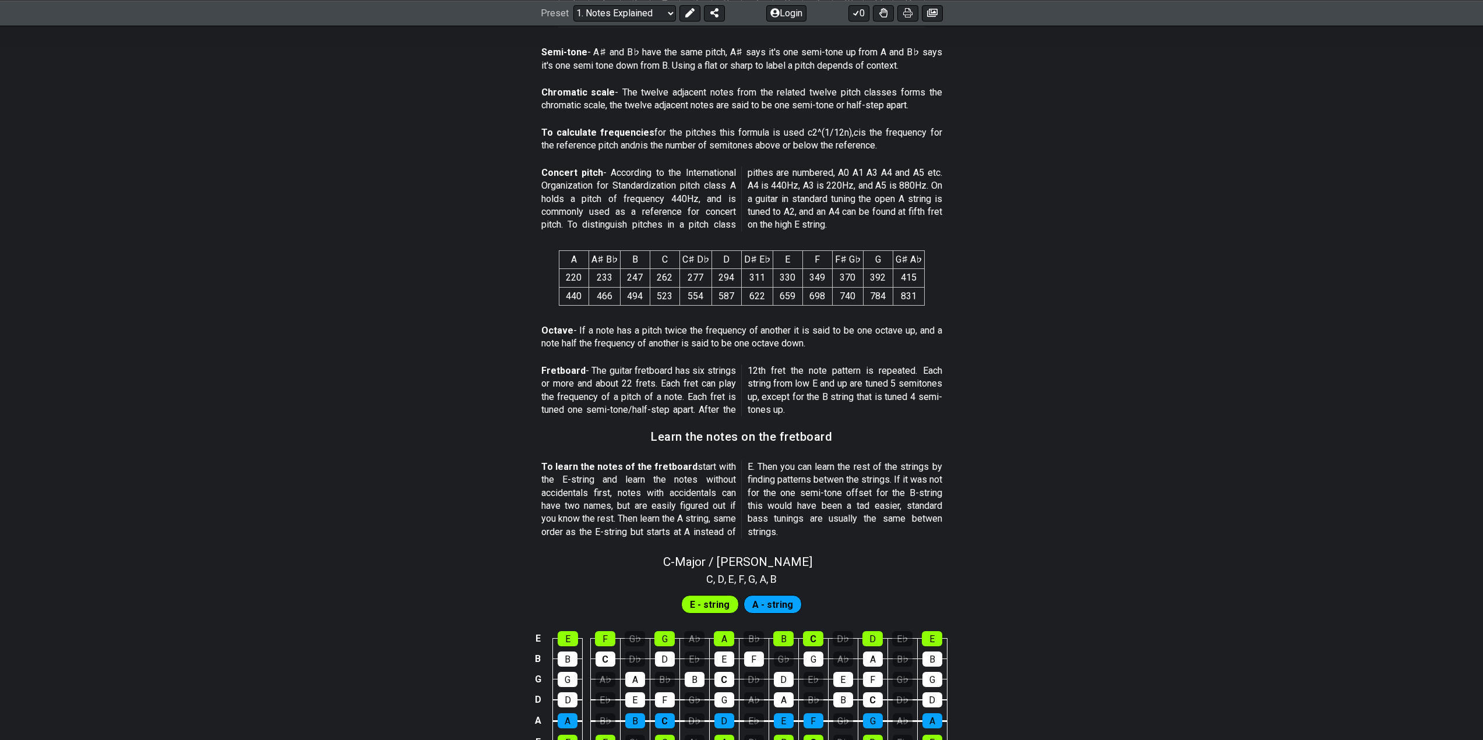
scroll to position [730, 0]
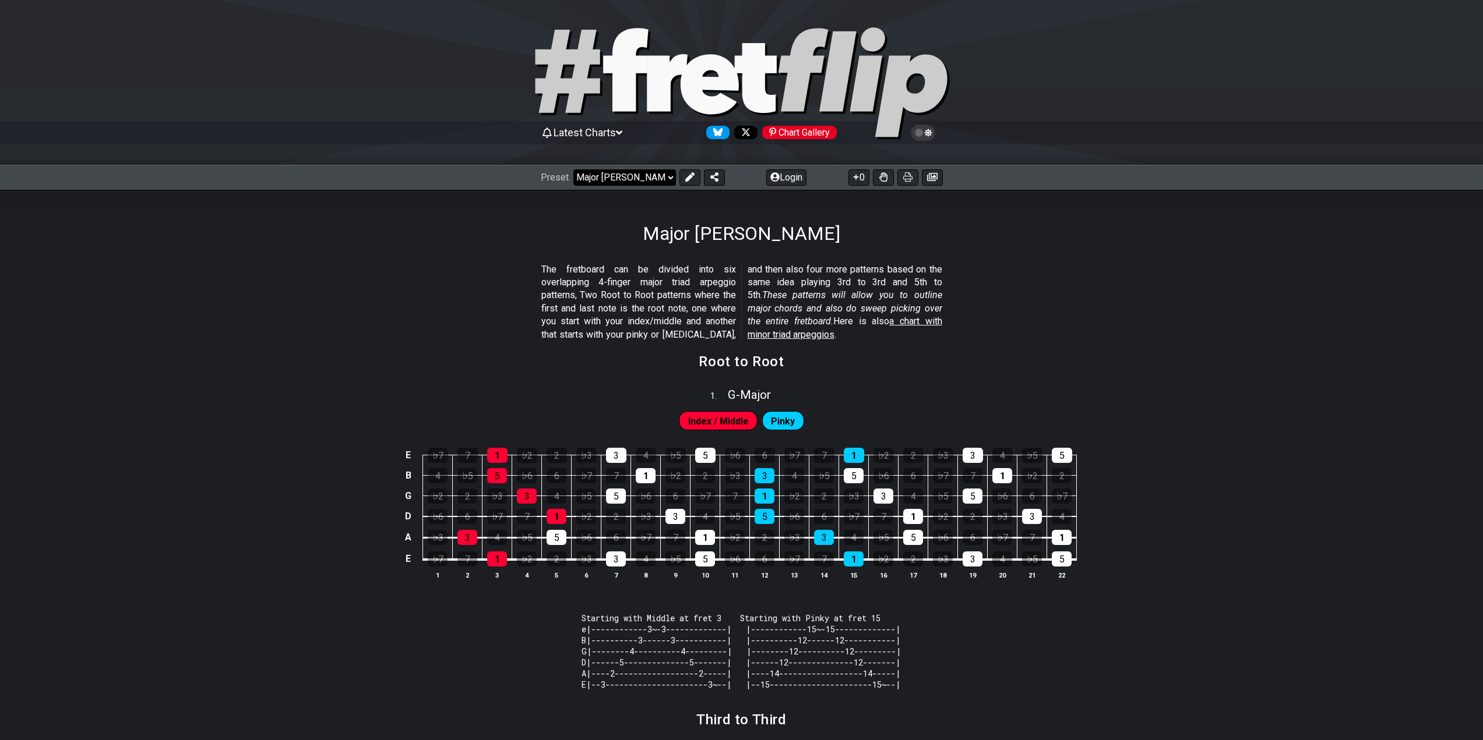
click at [655, 174] on select "Welcome to #fretflip! Initial Preset Custom Preset Minor Pentatonic Major Penta…" at bounding box center [624, 178] width 103 height 16
click at [398, 303] on section "The fretboard can be divided into six overlapping 4-finger major triad arpeggio…" at bounding box center [741, 305] width 1483 height 92
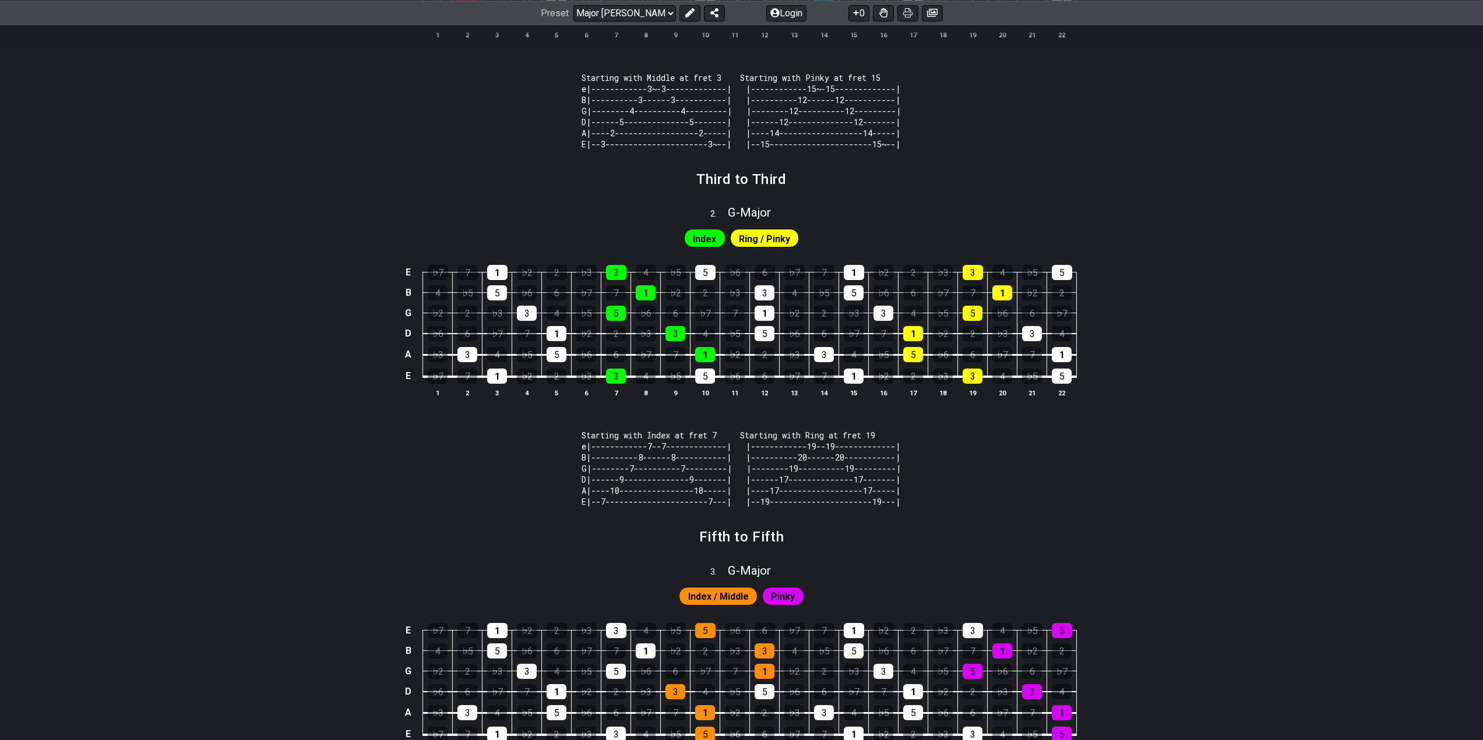
scroll to position [680, 0]
